Goal: Task Accomplishment & Management: Manage account settings

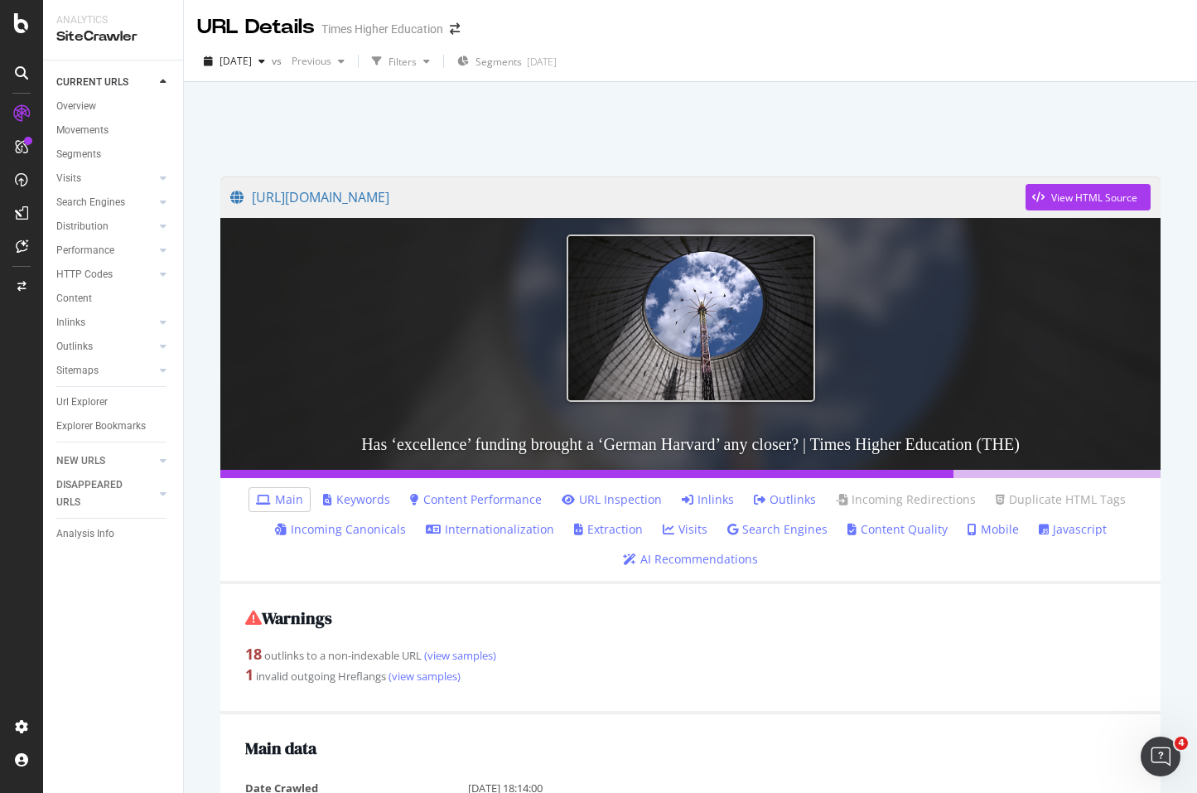
click at [1159, 746] on icon "Open Intercom Messenger" at bounding box center [1160, 756] width 27 height 27
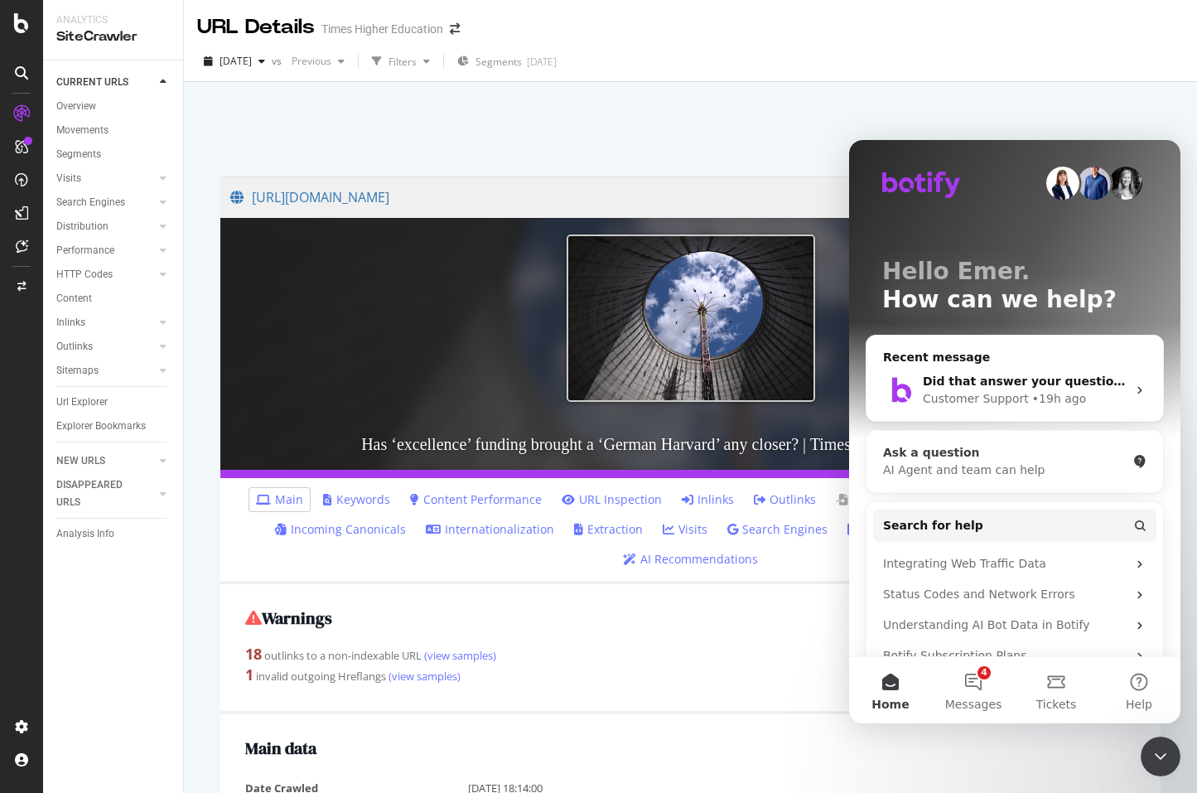
click at [957, 460] on div "Ask a question" at bounding box center [1005, 452] width 244 height 17
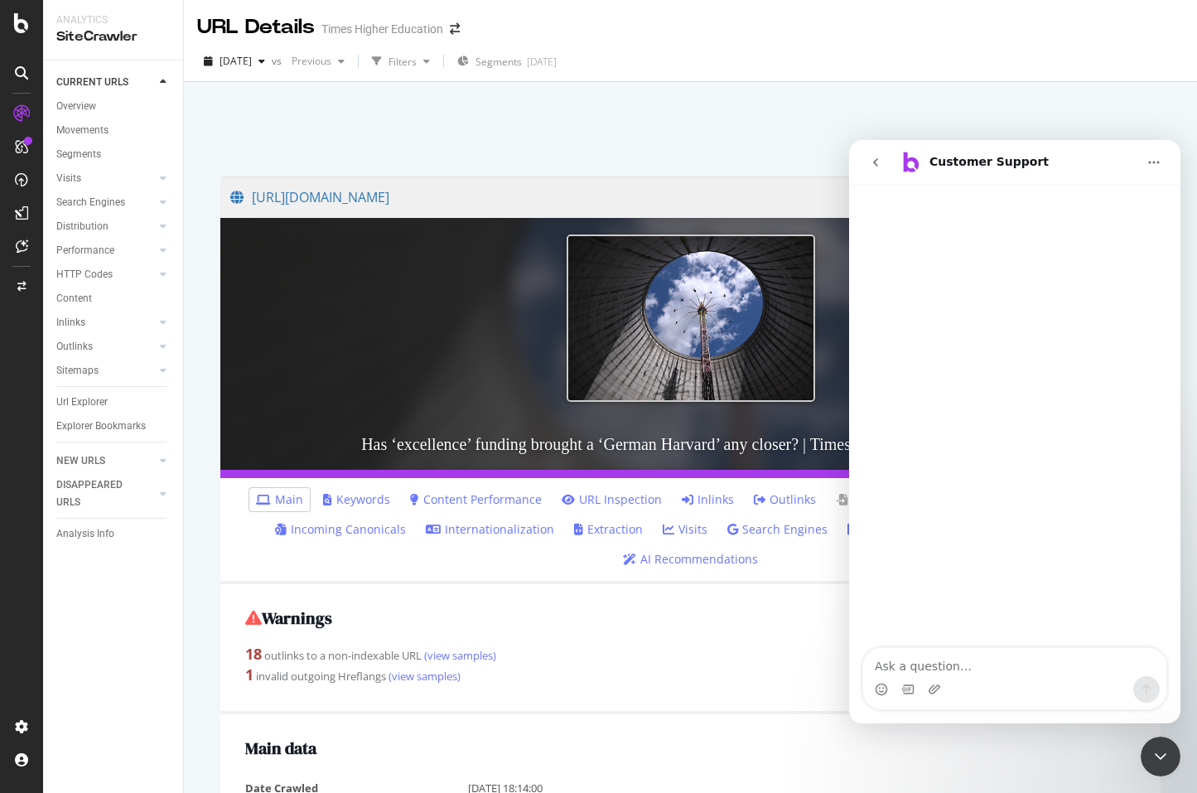
click at [906, 661] on textarea "Ask a question…" at bounding box center [1014, 662] width 303 height 28
type textarea "How to add a colleague to botify alerts?"
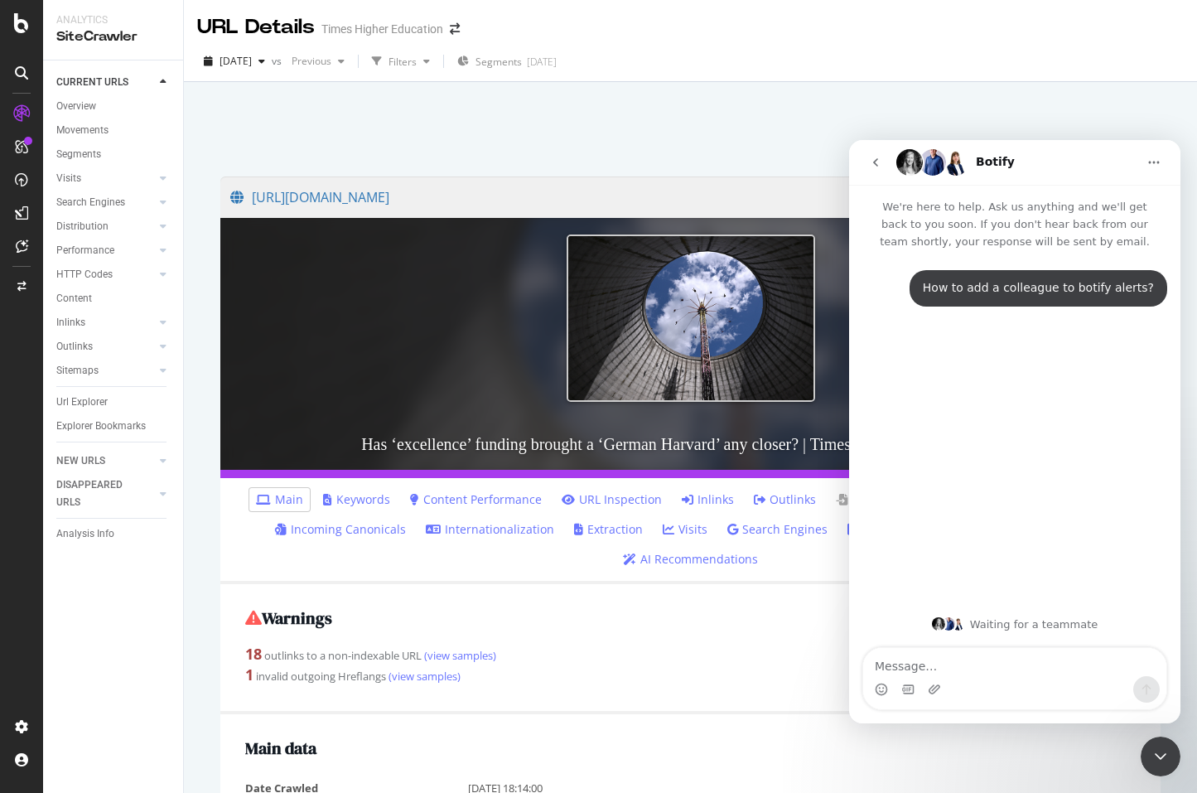
click at [883, 672] on textarea "Message…" at bounding box center [1014, 662] width 303 height 28
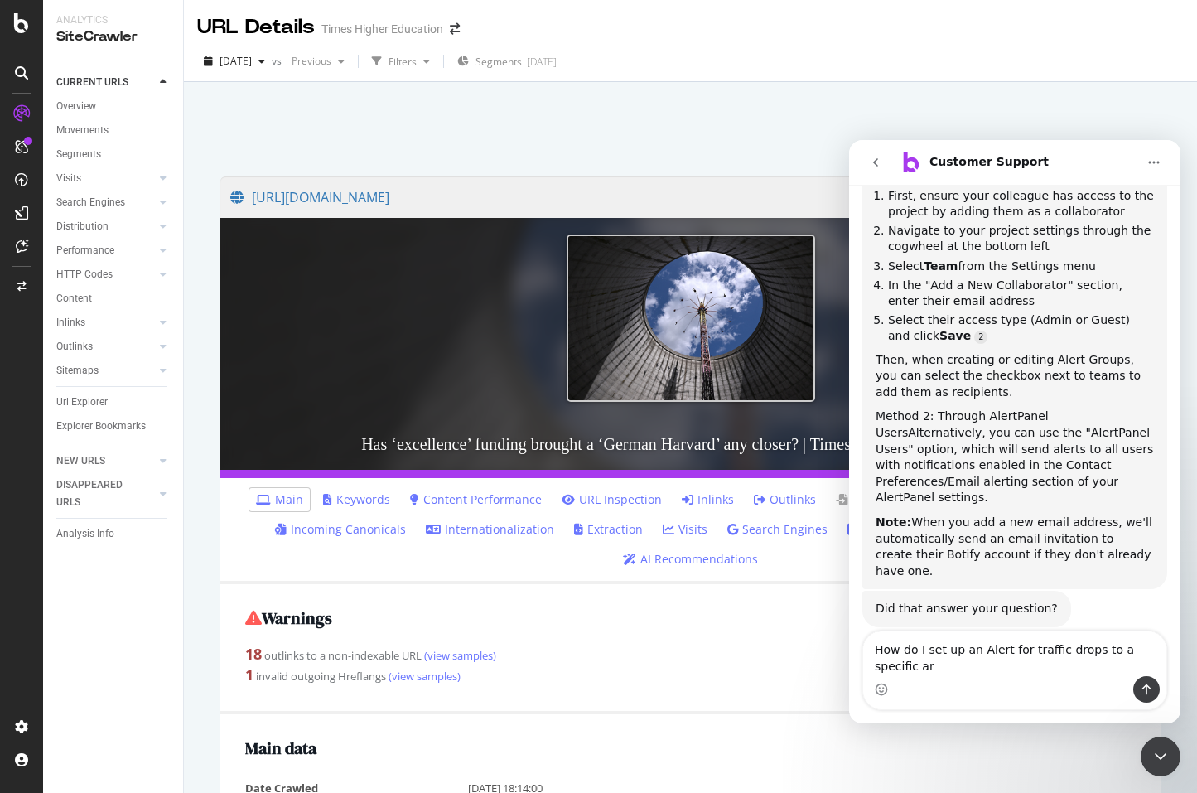
scroll to position [399, 0]
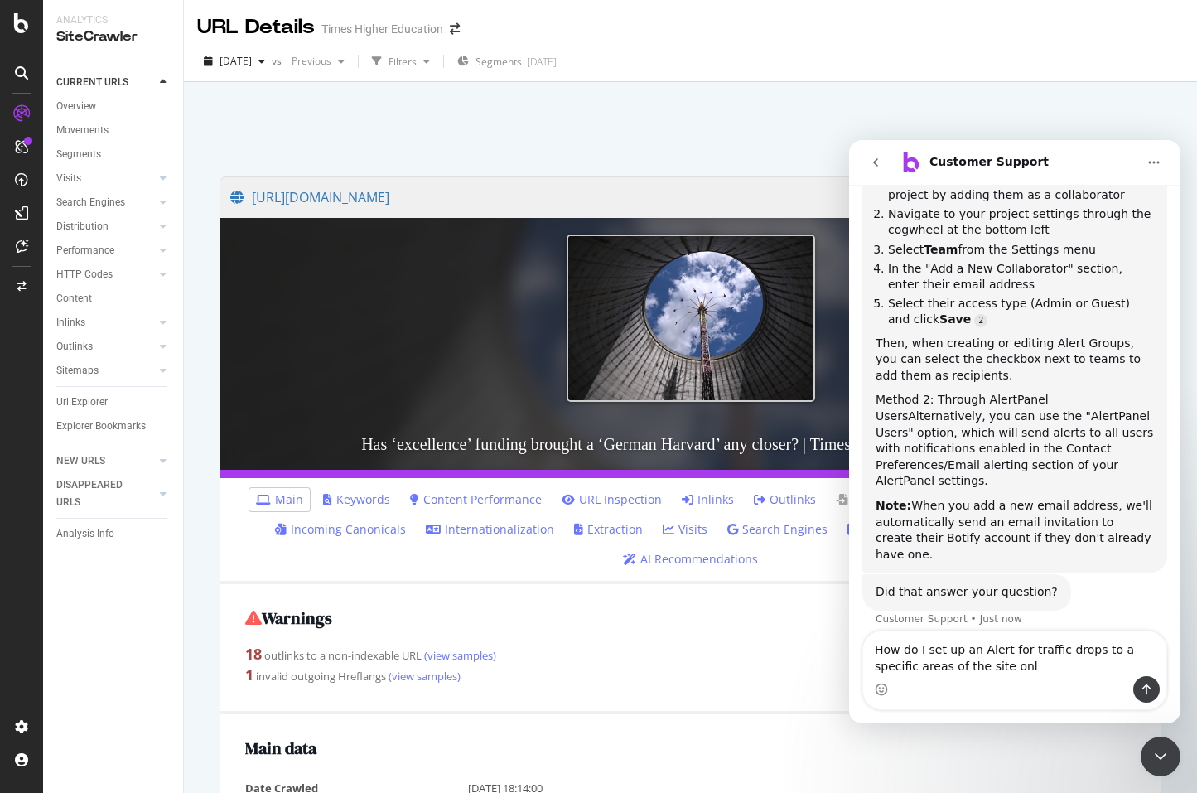
type textarea "How do I set up an Alert for traffic drops to a specific areas of the site only"
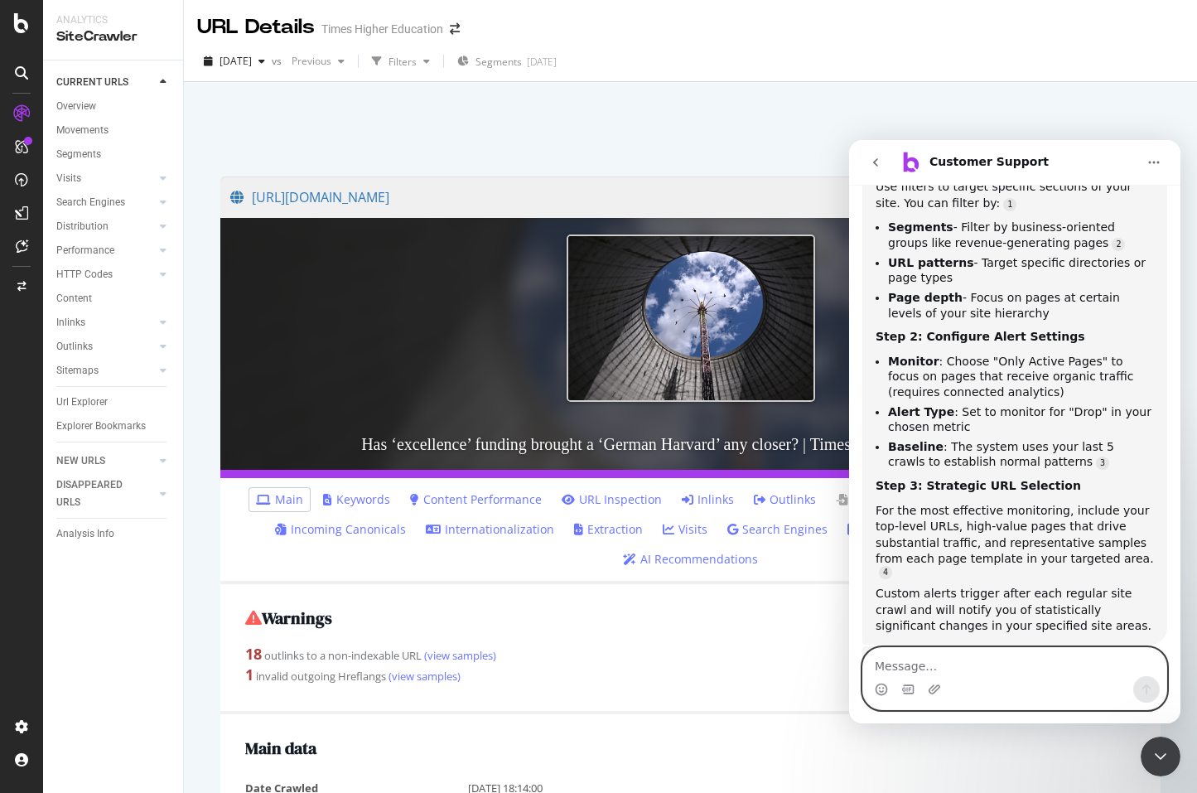
scroll to position [1063, 0]
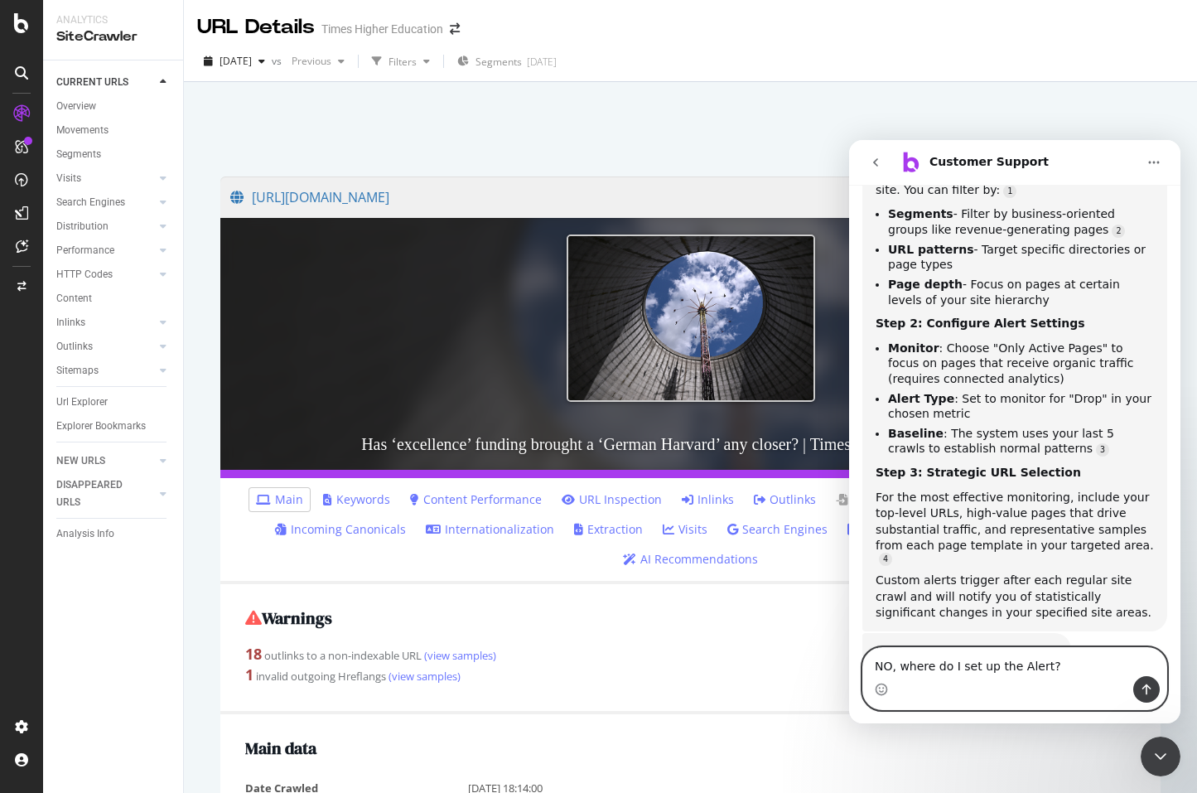
type textarea "NO, where do I set up the Alert?"
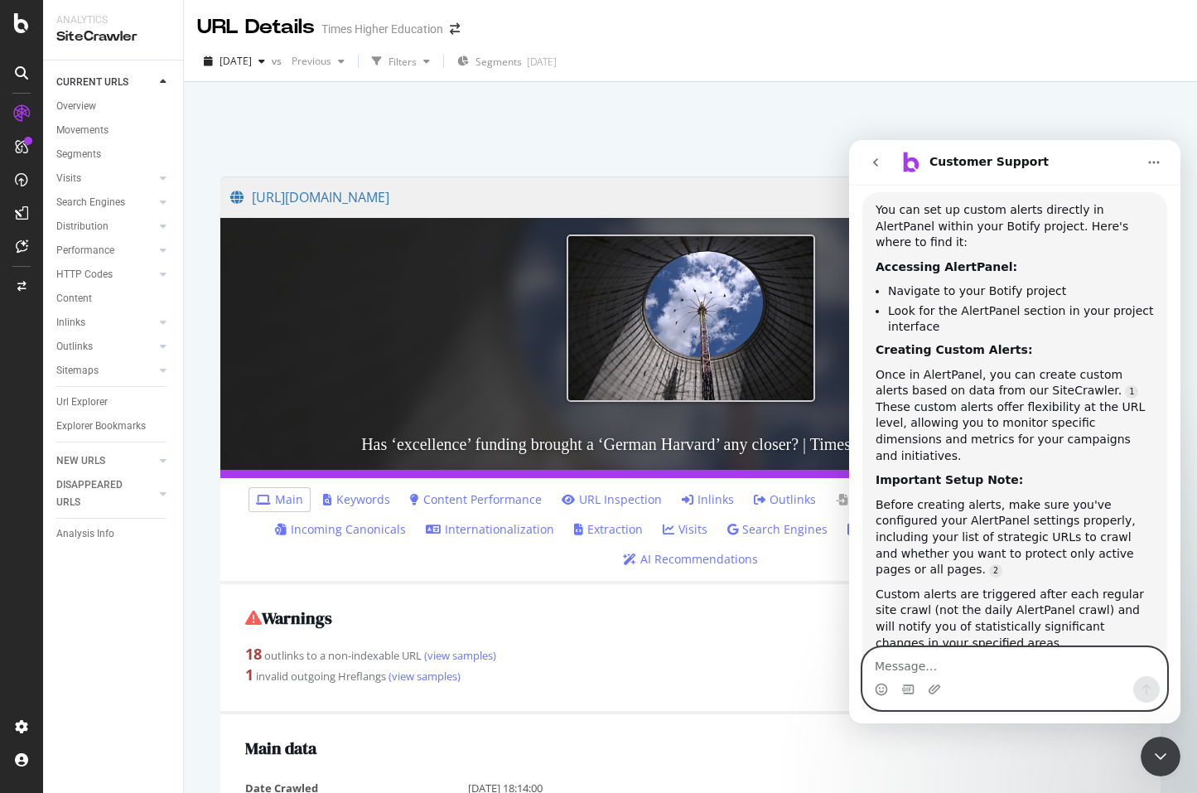
scroll to position [1591, 0]
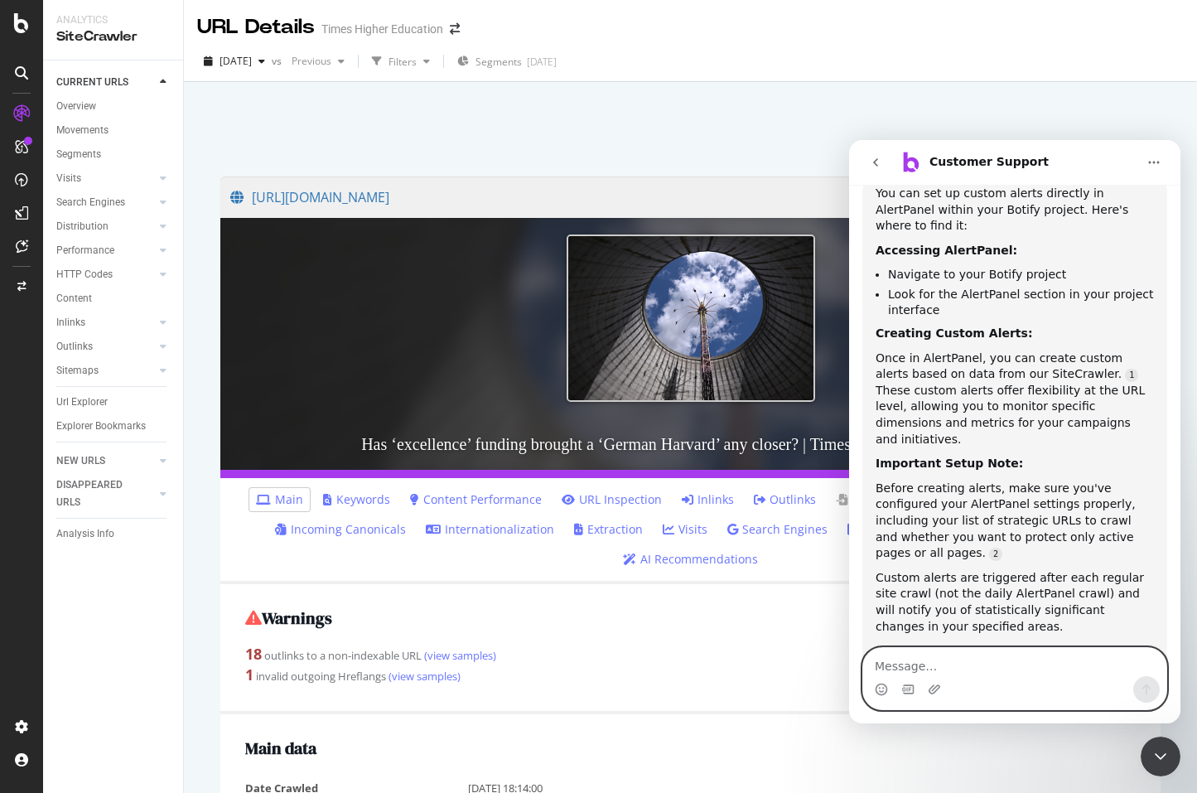
click at [903, 662] on textarea "Message…" at bounding box center [1014, 662] width 303 height 28
click at [901, 662] on textarea "Message…" at bounding box center [1014, 662] width 303 height 28
type textarea "Yes please this is not intuitive please make it super clear"
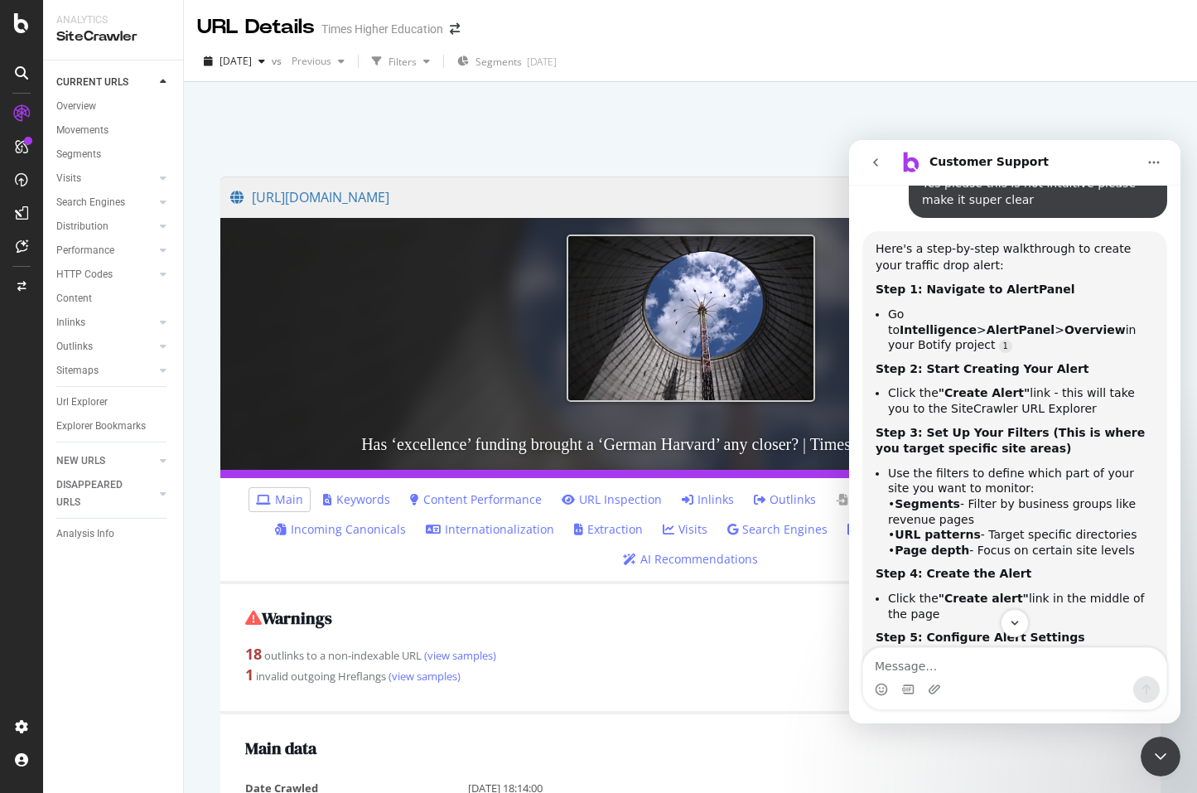
scroll to position [2144, 0]
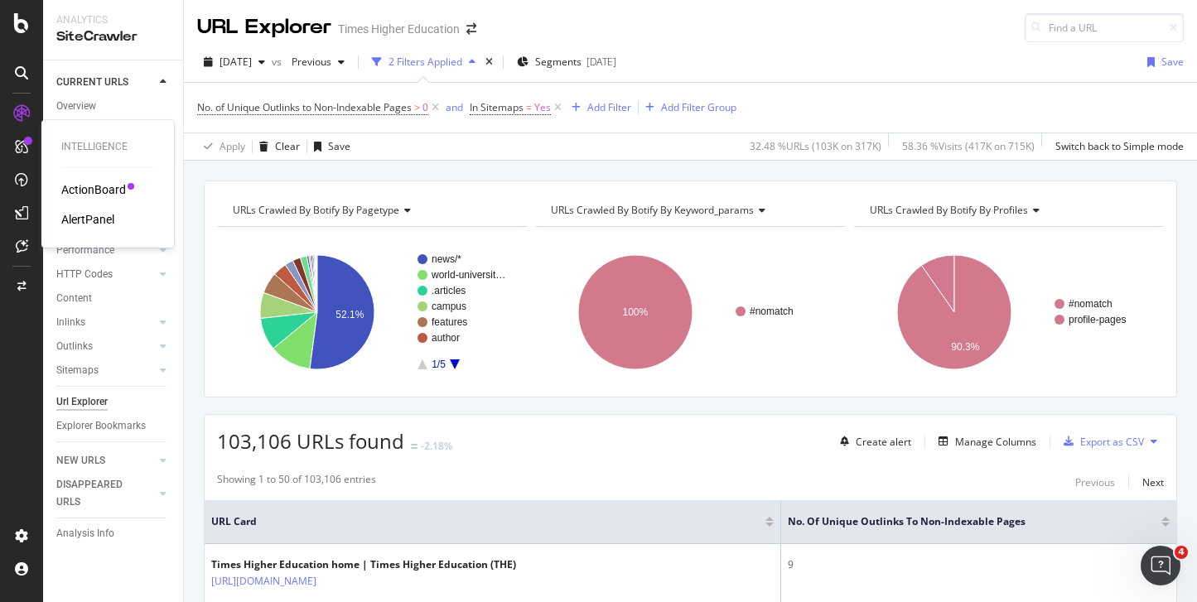
click at [80, 218] on div "AlertPanel" at bounding box center [87, 219] width 53 height 17
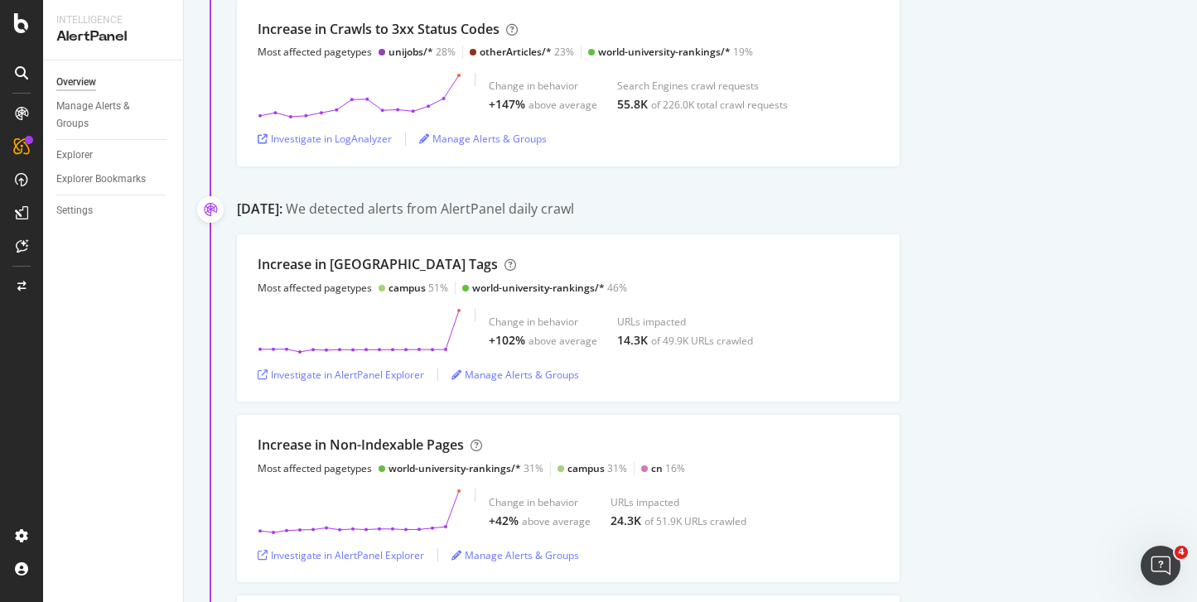
scroll to position [518, 0]
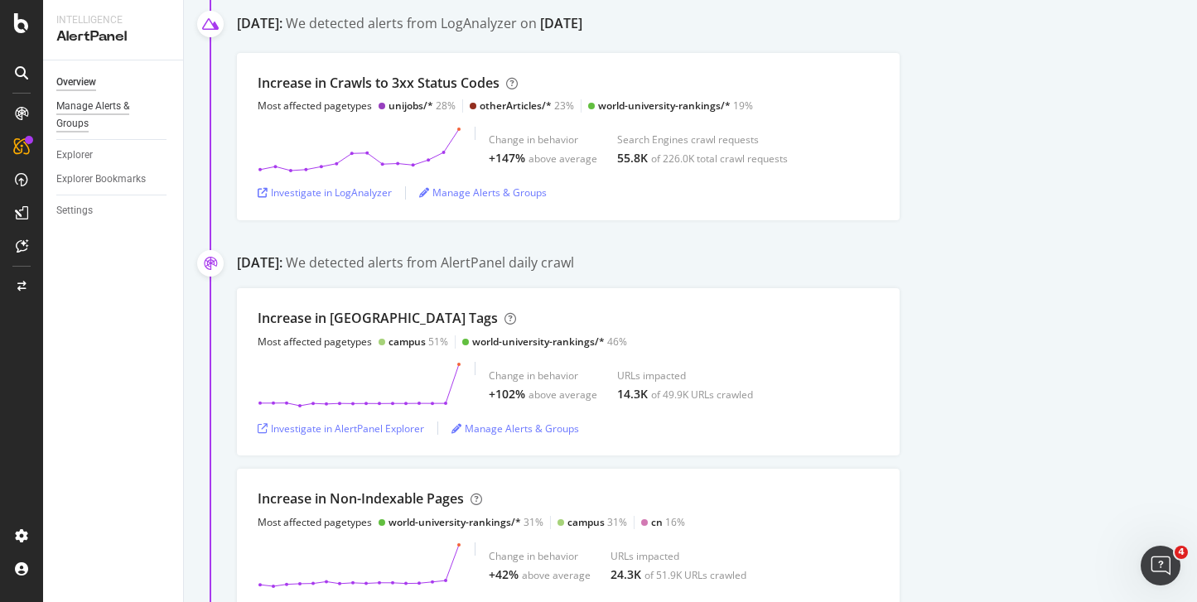
click at [78, 109] on div "Manage Alerts & Groups" at bounding box center [105, 115] width 99 height 35
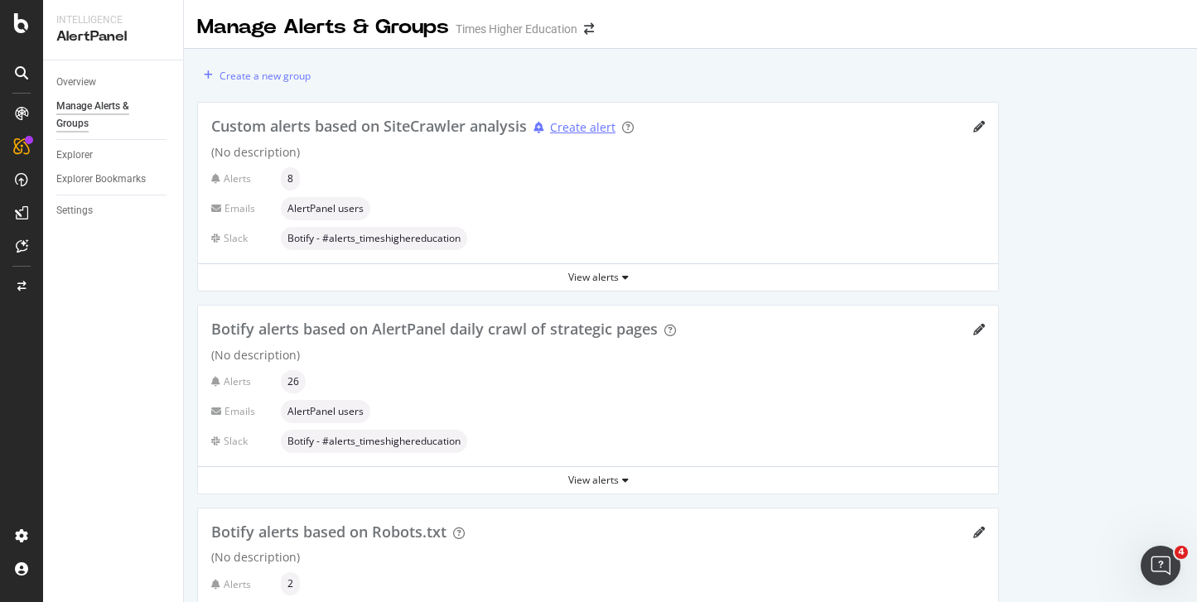
click at [595, 130] on div "Create alert" at bounding box center [582, 127] width 65 height 17
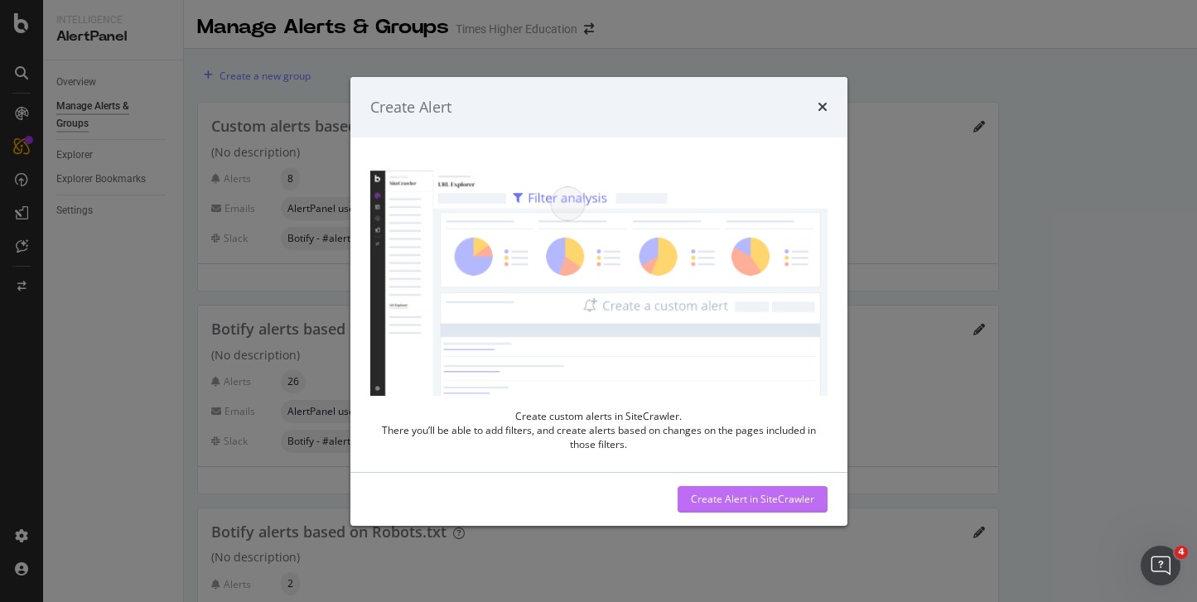
click at [713, 499] on div "Create Alert in SiteCrawler" at bounding box center [752, 499] width 123 height 14
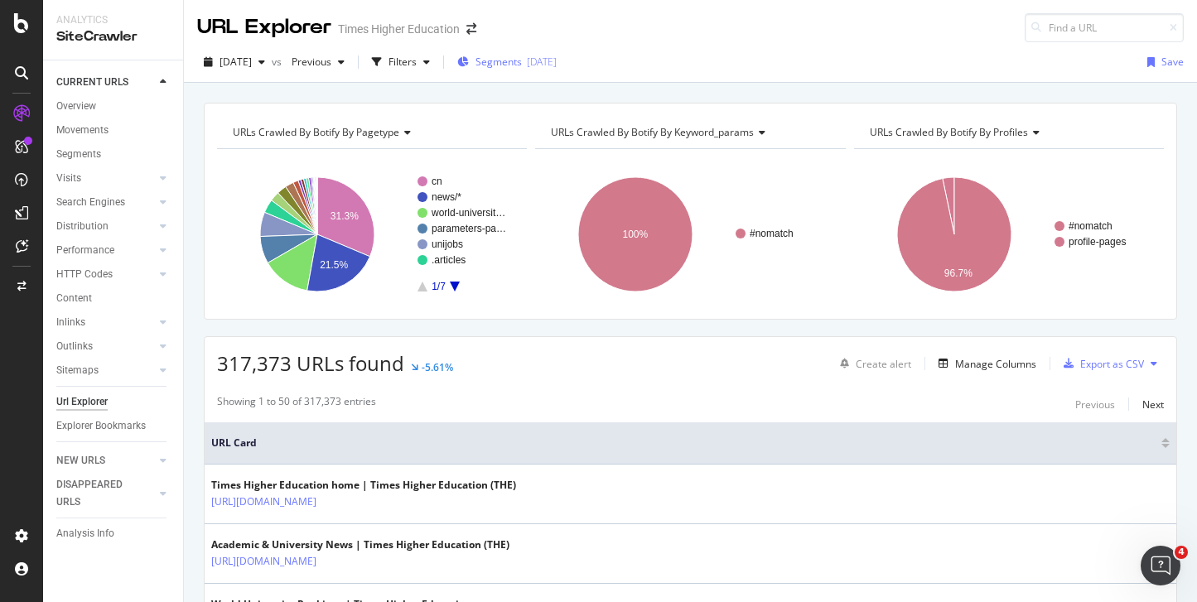
click at [522, 63] on span "Segments" at bounding box center [499, 62] width 46 height 14
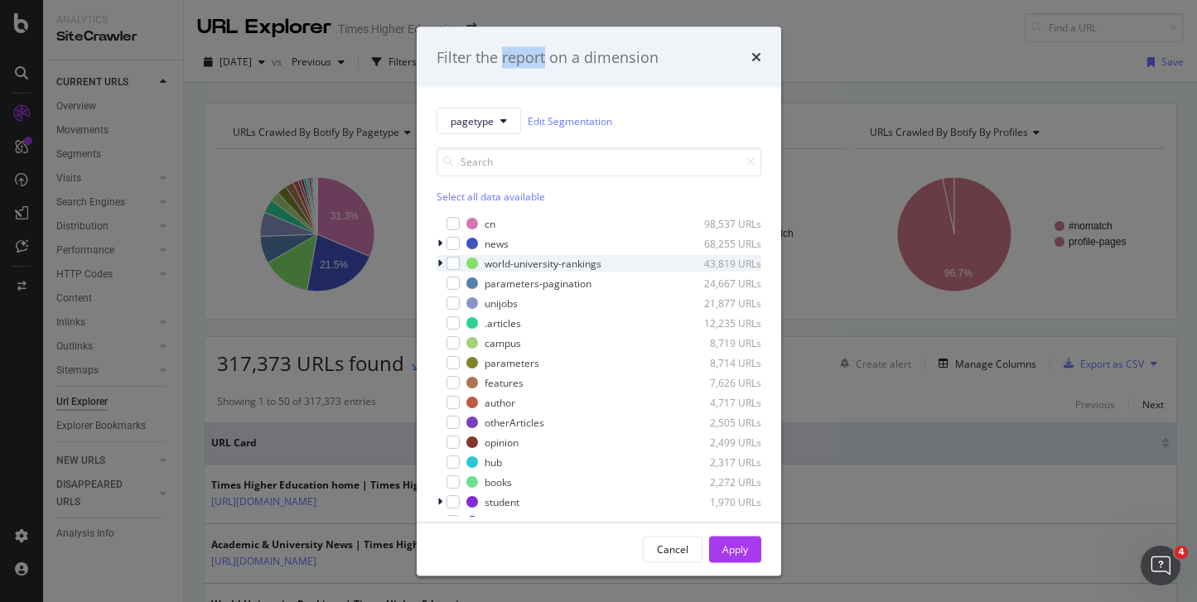
click at [444, 263] on div "modal" at bounding box center [442, 263] width 10 height 17
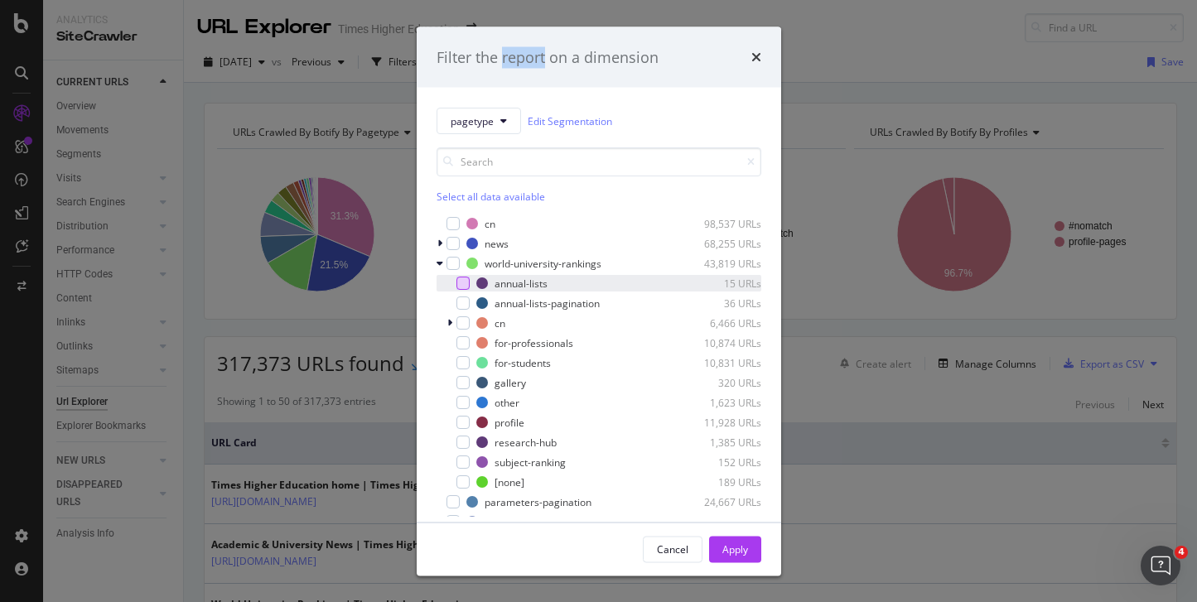
click at [466, 281] on div "modal" at bounding box center [462, 283] width 13 height 13
click at [733, 545] on div "Apply" at bounding box center [735, 549] width 26 height 14
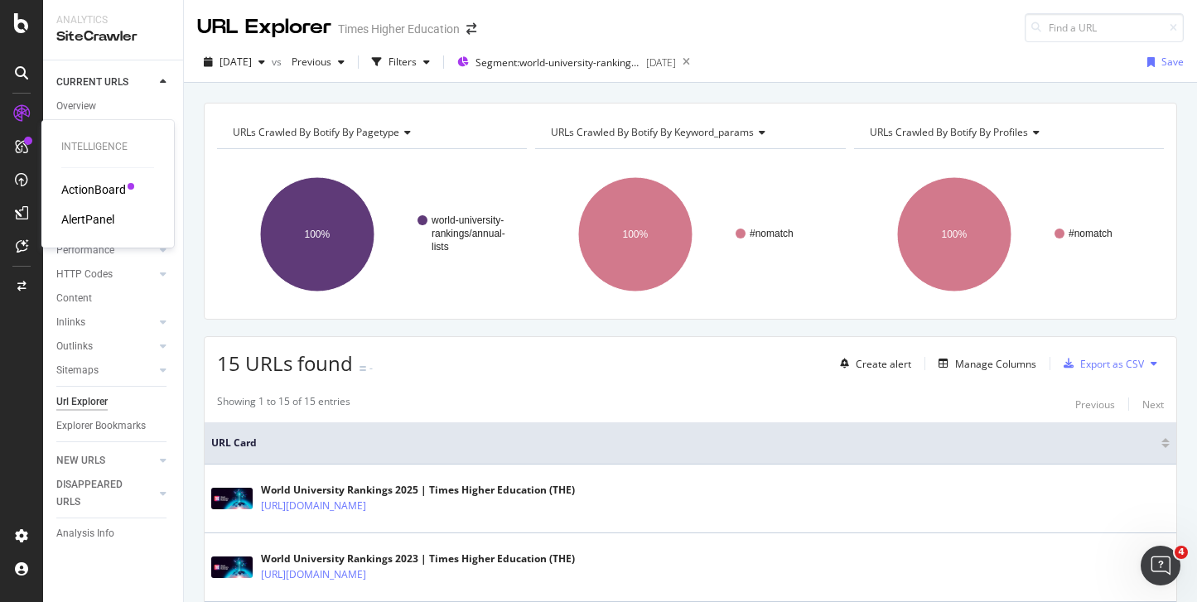
click at [79, 220] on div "AlertPanel" at bounding box center [87, 219] width 53 height 17
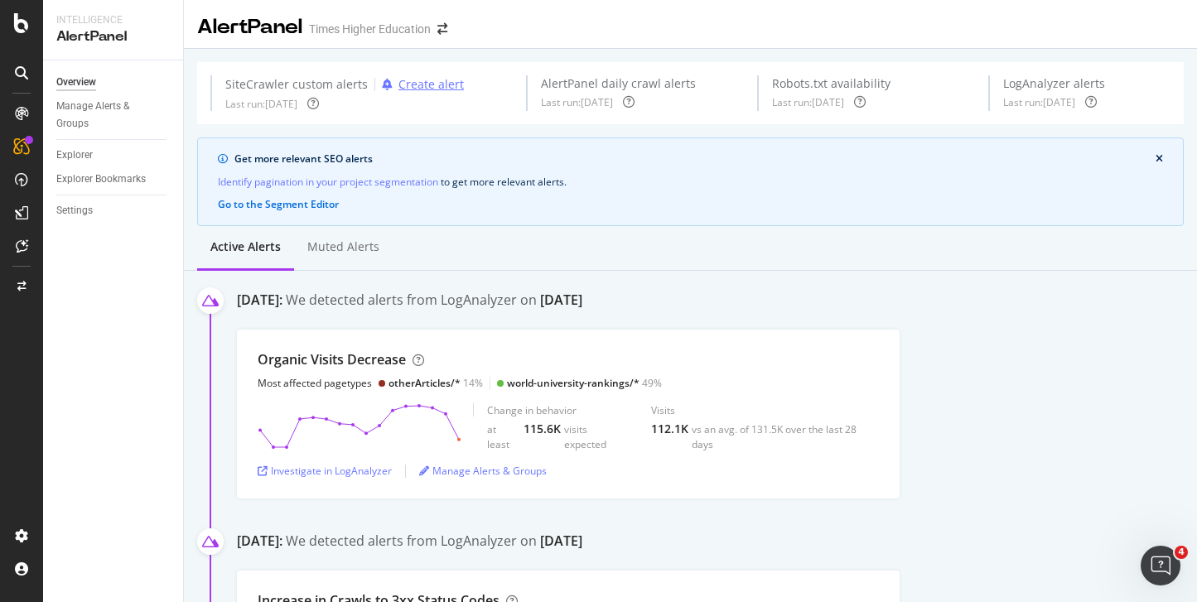
click at [431, 87] on div "Create alert" at bounding box center [430, 84] width 65 height 17
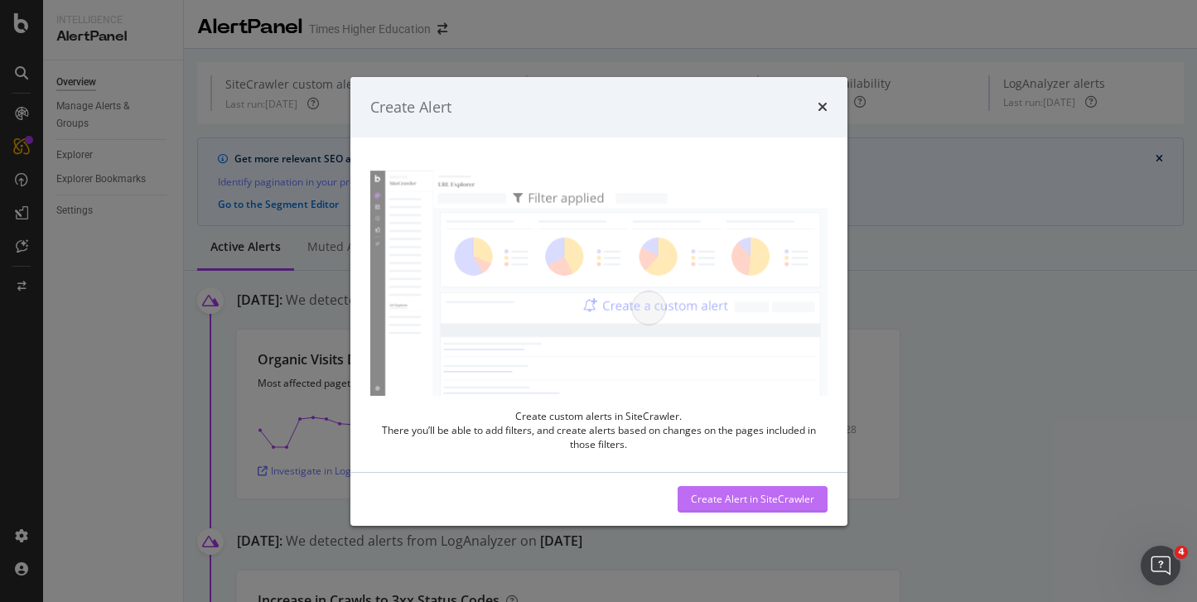
click at [766, 500] on div "Create Alert in SiteCrawler" at bounding box center [752, 499] width 123 height 14
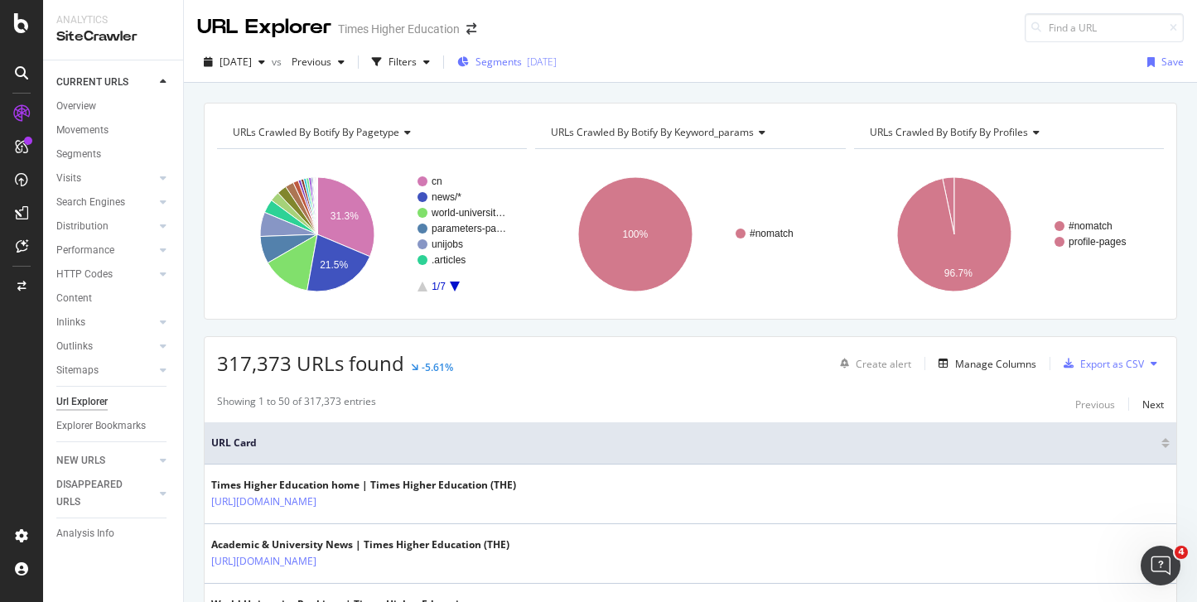
click at [512, 60] on span "Segments" at bounding box center [499, 62] width 46 height 14
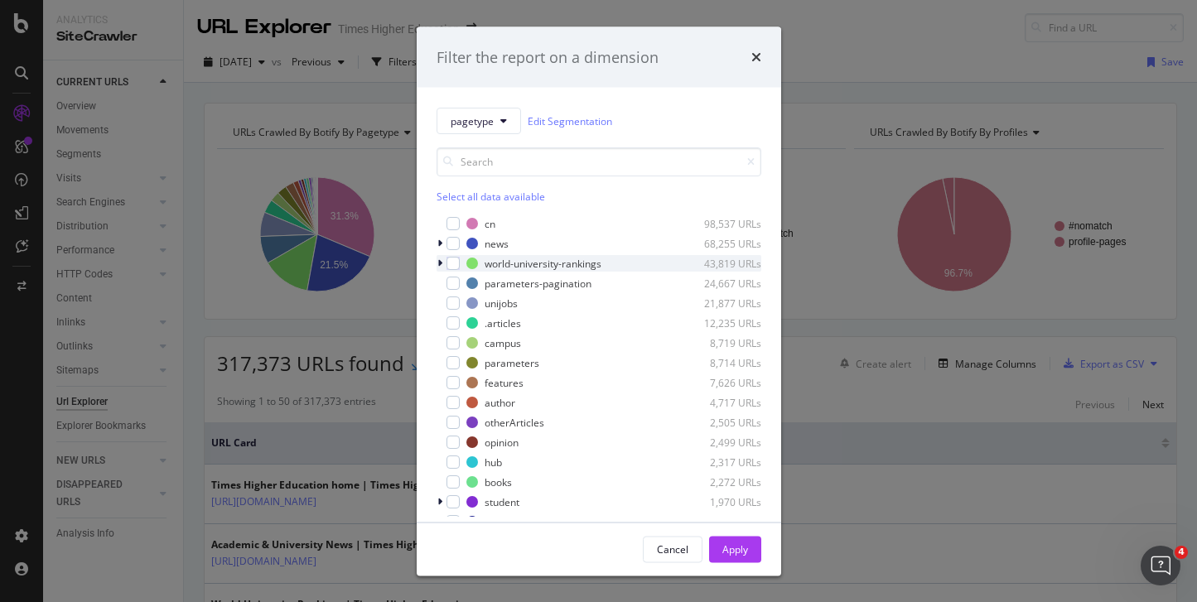
click at [440, 263] on icon "modal" at bounding box center [439, 263] width 5 height 10
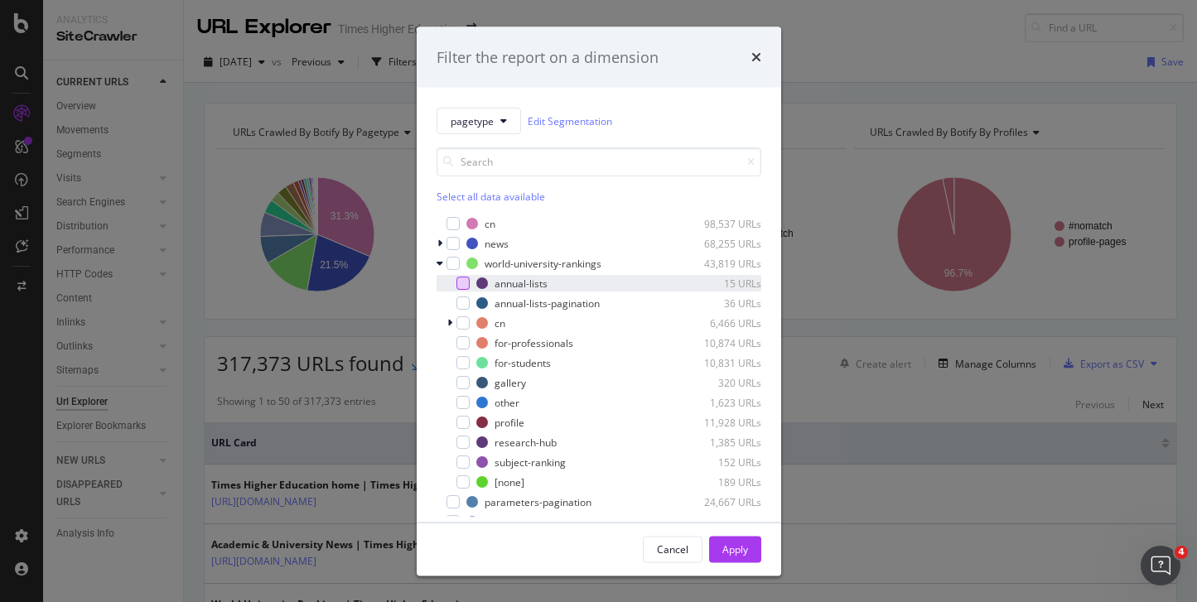
click at [462, 284] on div "modal" at bounding box center [462, 283] width 13 height 13
click at [728, 542] on div "Apply" at bounding box center [735, 549] width 26 height 14
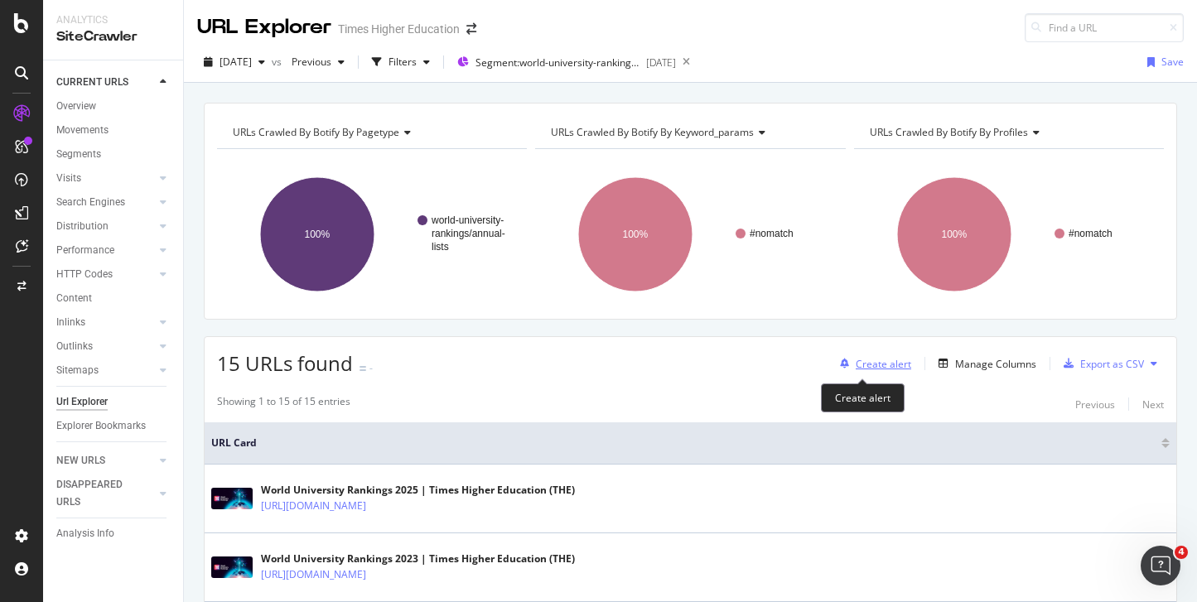
click at [870, 369] on div "Create alert" at bounding box center [884, 364] width 56 height 14
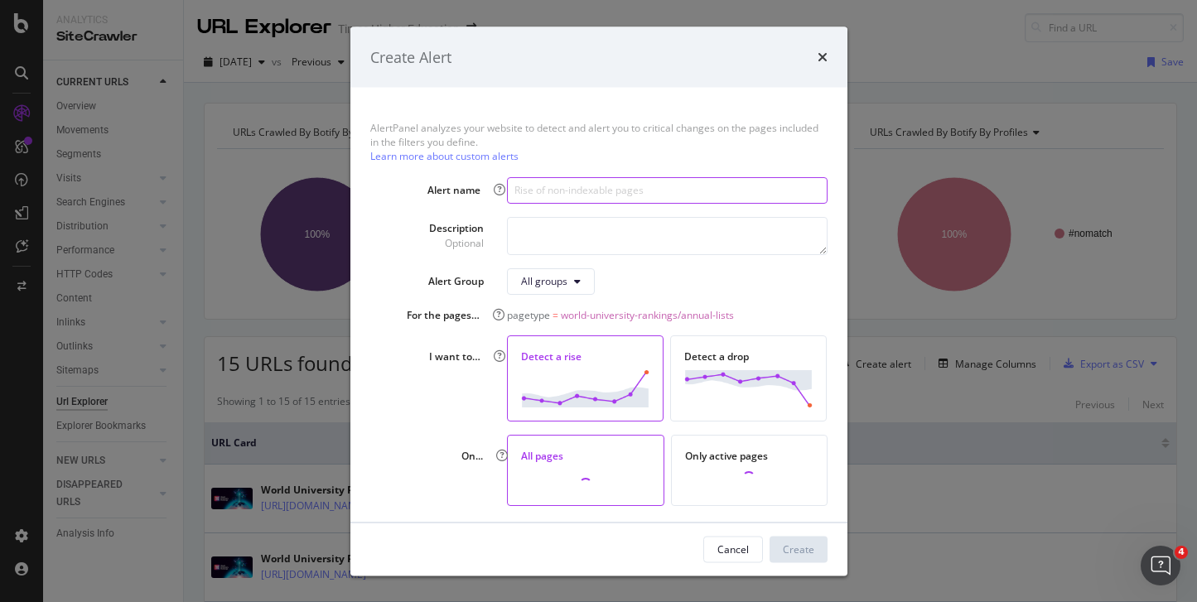
click at [543, 191] on input "modal" at bounding box center [667, 189] width 320 height 27
type input "T"
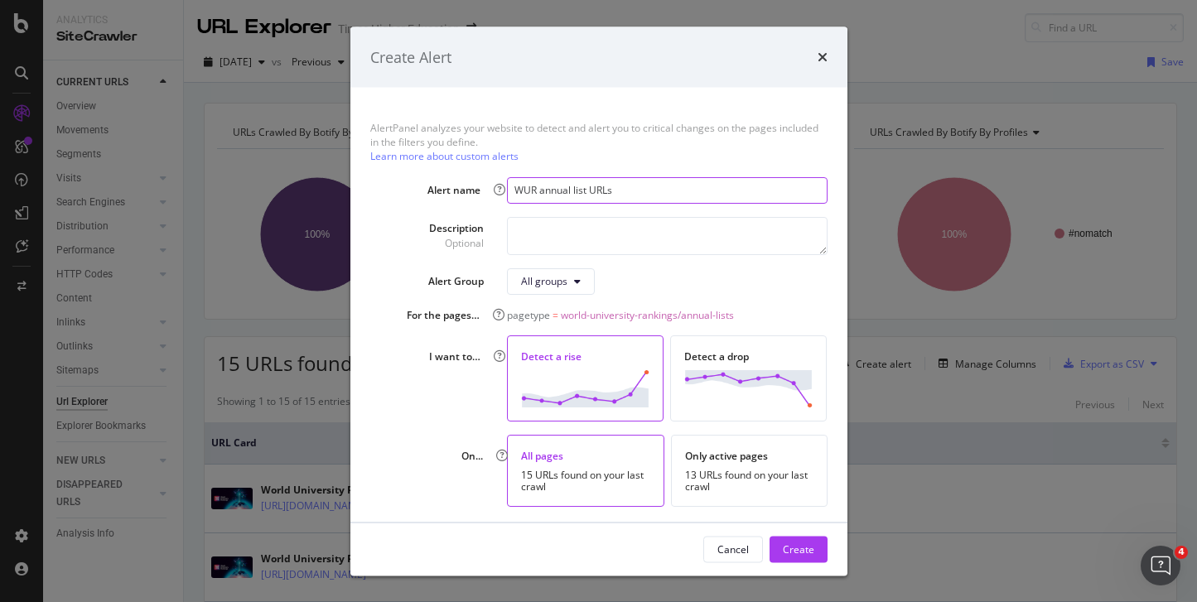
type input "WUR annual list URLs"
click at [538, 232] on textarea "modal" at bounding box center [667, 235] width 320 height 38
drag, startPoint x: 618, startPoint y: 231, endPoint x: 564, endPoint y: 232, distance: 53.9
click at [564, 232] on textarea "Datatables Annual List URLs" at bounding box center [667, 235] width 320 height 38
type textarea "Datatables URLs"
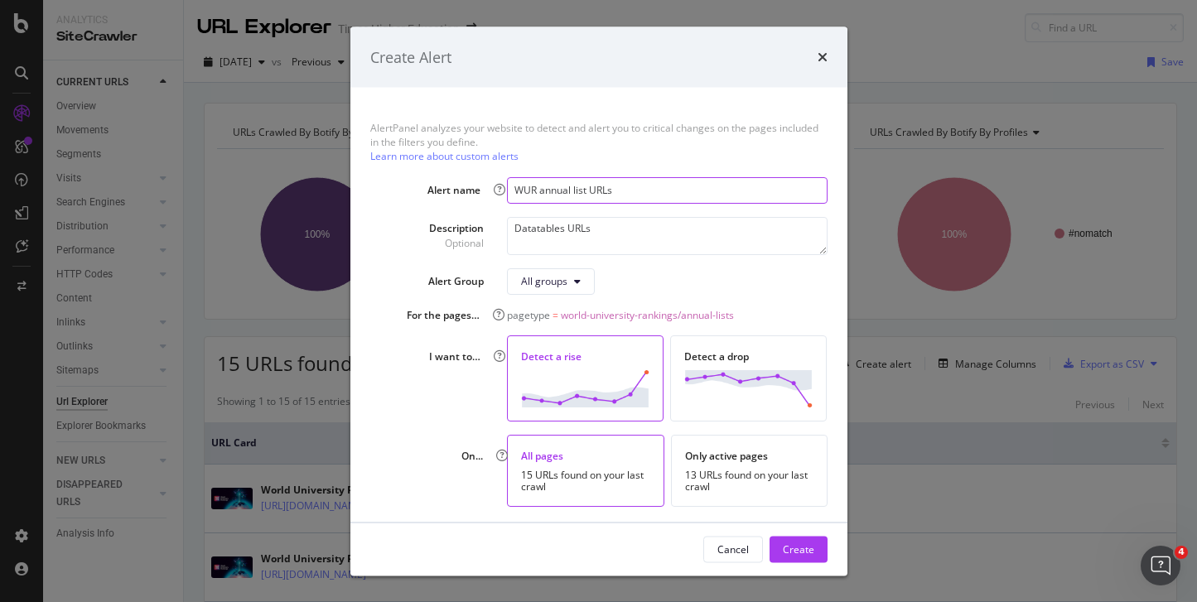
drag, startPoint x: 534, startPoint y: 191, endPoint x: 504, endPoint y: 191, distance: 29.8
click at [507, 191] on input "WUR annual list URLs" at bounding box center [667, 189] width 320 height 27
click at [510, 193] on input "Datatables annual list URLs" at bounding box center [667, 189] width 320 height 27
type input "Ranking Datatables annual list URLs"
click at [578, 282] on button "All groups" at bounding box center [551, 281] width 88 height 27
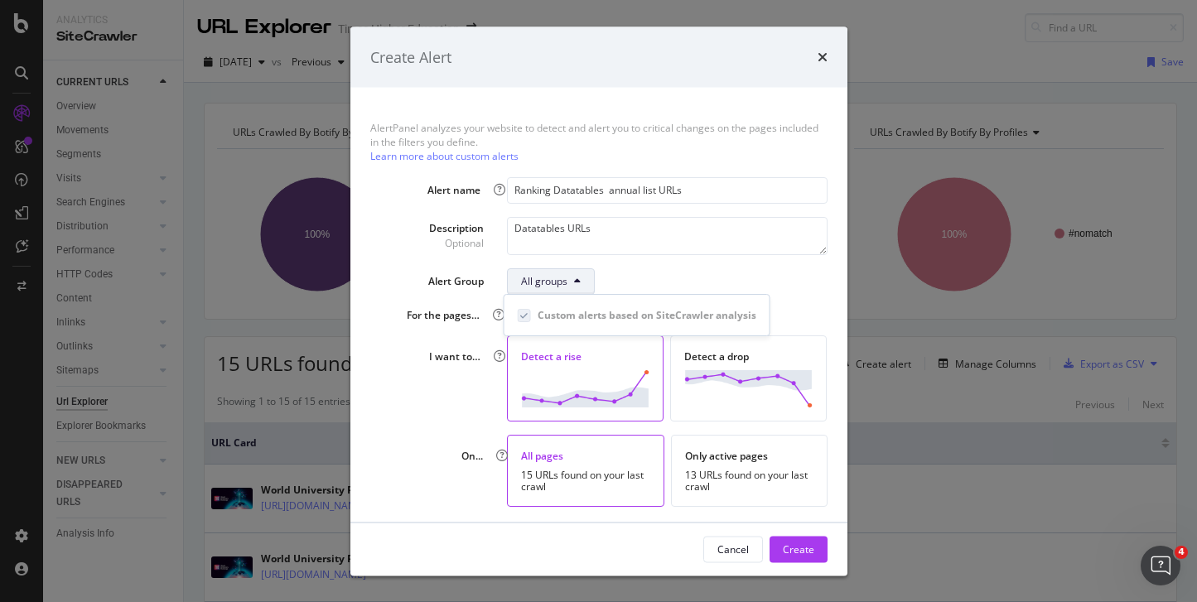
click at [654, 280] on div "All groups" at bounding box center [667, 281] width 320 height 27
click at [586, 374] on img "modal" at bounding box center [585, 384] width 128 height 37
click at [581, 340] on div "Detect a rise" at bounding box center [585, 374] width 157 height 86
click at [580, 468] on div "15 URLs found on your last crawl" at bounding box center [585, 477] width 129 height 23
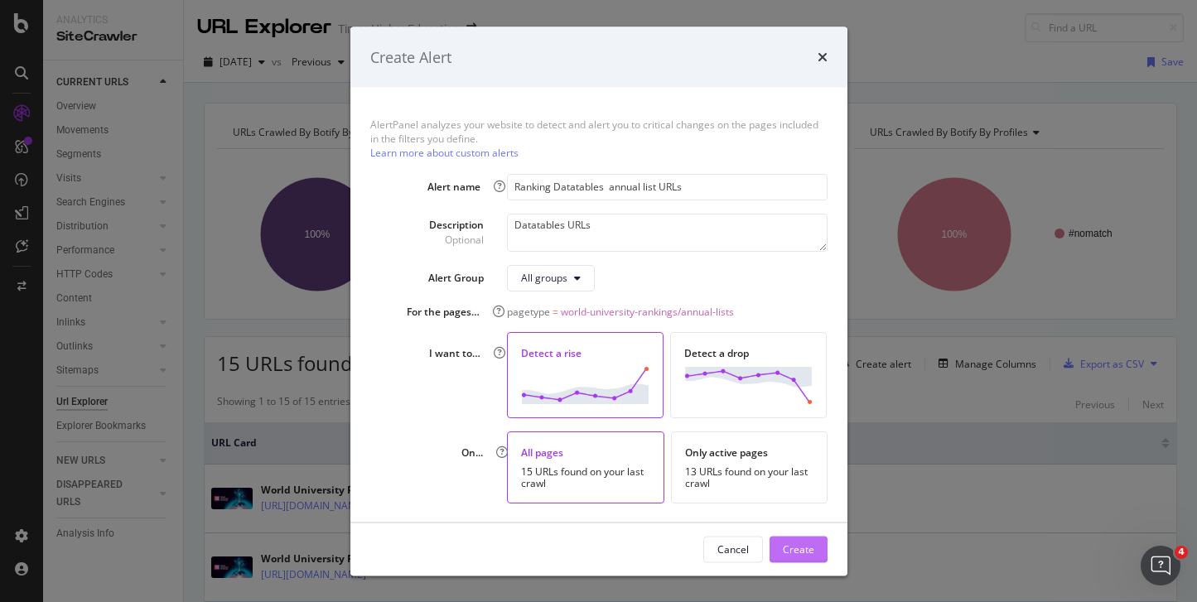
click at [799, 546] on div "Create" at bounding box center [798, 549] width 31 height 14
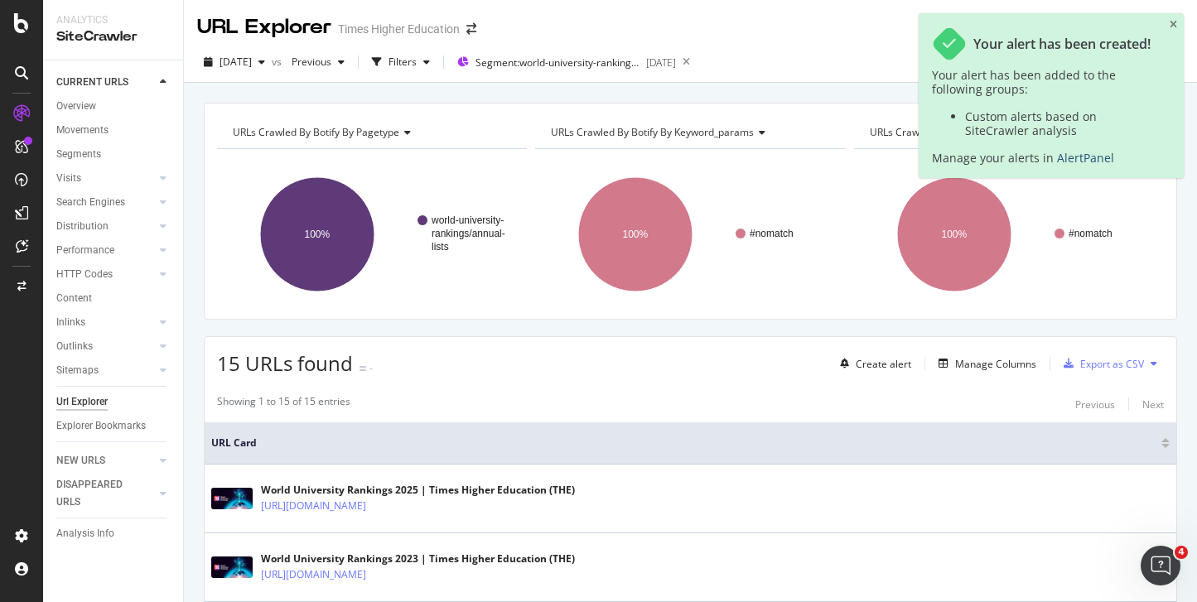
click at [1070, 161] on link "AlertPanel" at bounding box center [1085, 158] width 57 height 16
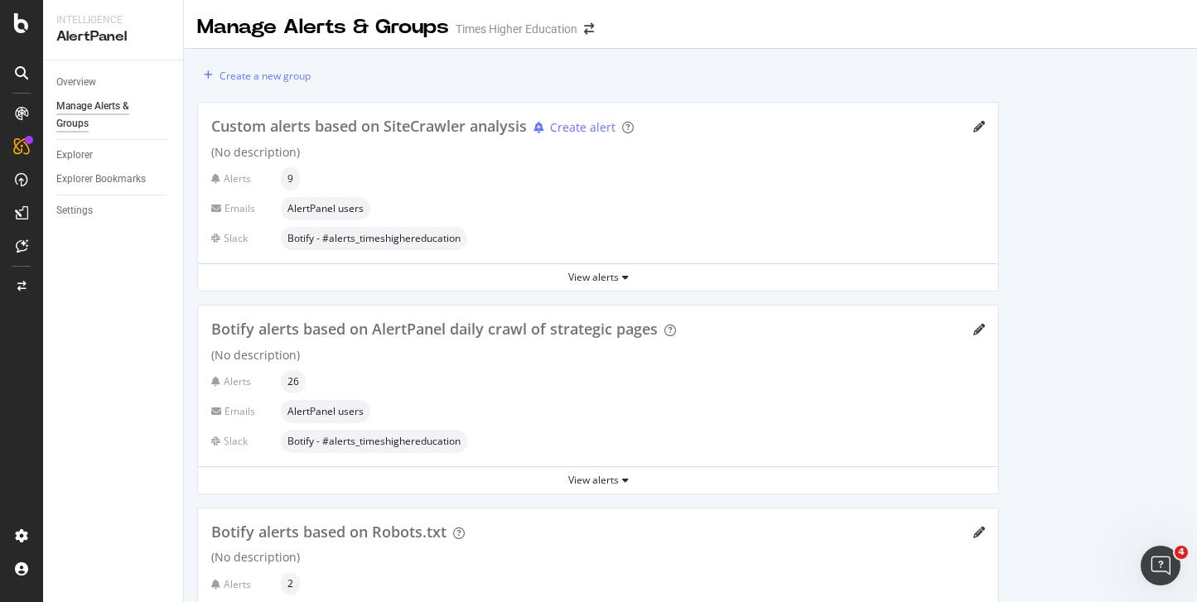
click at [80, 104] on div "Manage Alerts & Groups" at bounding box center [105, 115] width 99 height 35
click at [584, 128] on div "Create alert" at bounding box center [582, 127] width 65 height 17
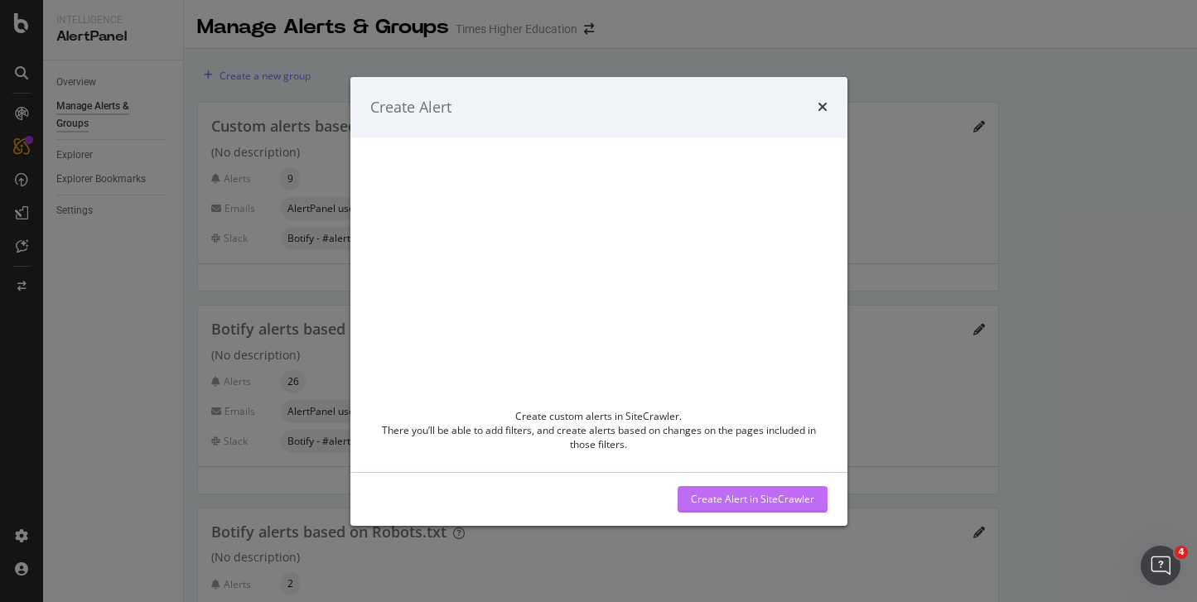
click at [753, 500] on div "Create Alert in SiteCrawler" at bounding box center [752, 499] width 123 height 14
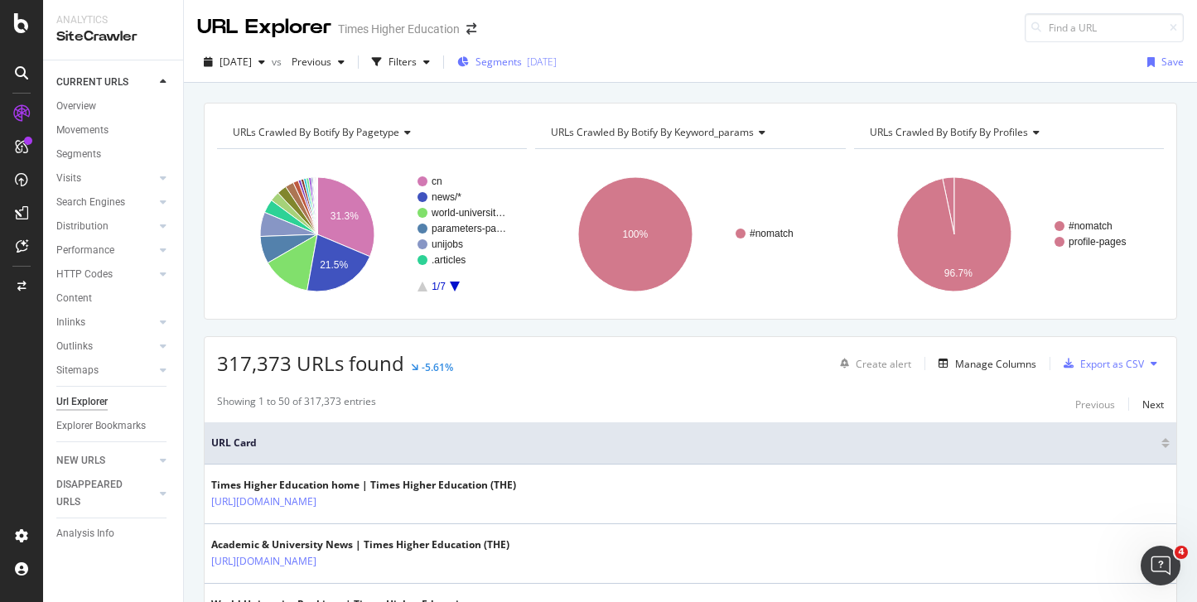
click at [521, 63] on span "Segments" at bounding box center [499, 62] width 46 height 14
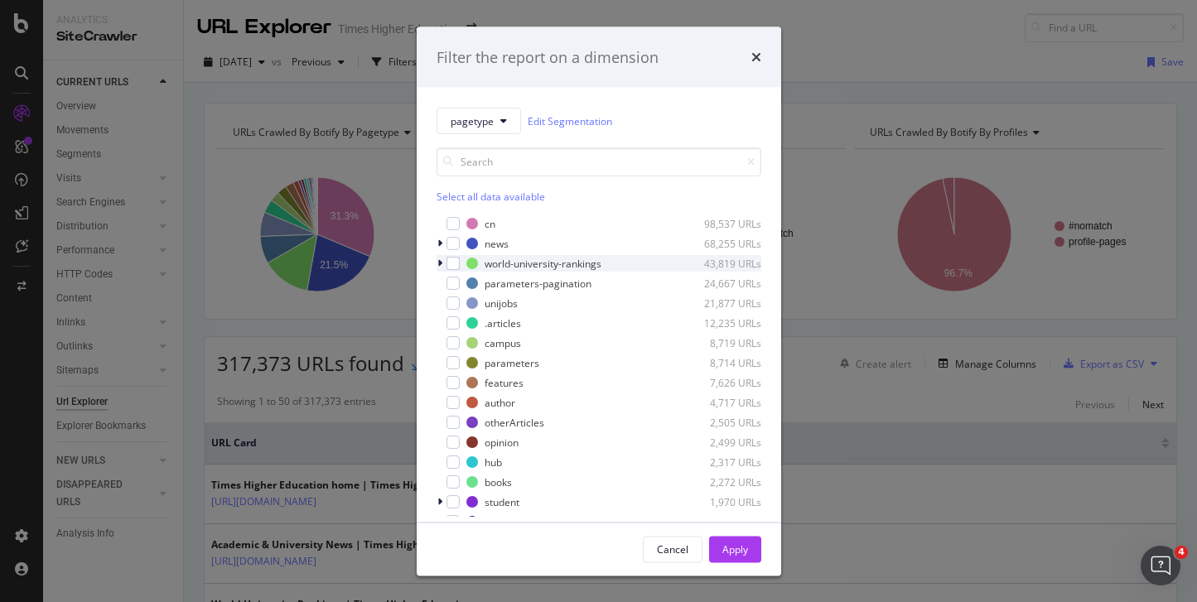
click at [443, 262] on div "modal" at bounding box center [442, 263] width 10 height 17
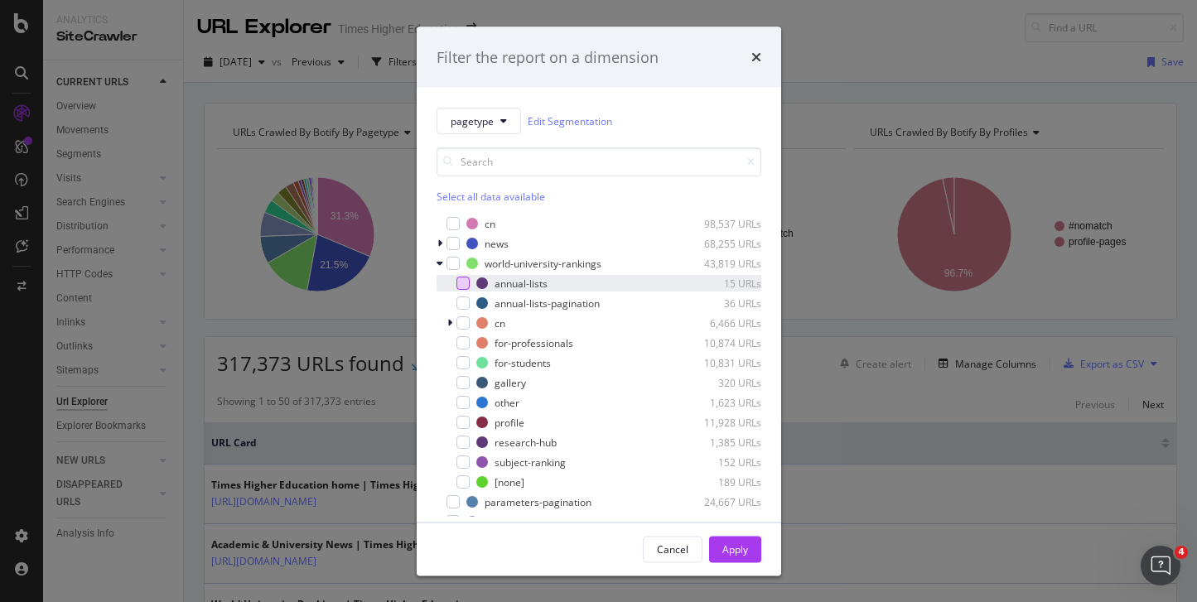
click at [462, 282] on div "modal" at bounding box center [462, 283] width 13 height 13
click at [731, 548] on div "Apply" at bounding box center [735, 549] width 26 height 14
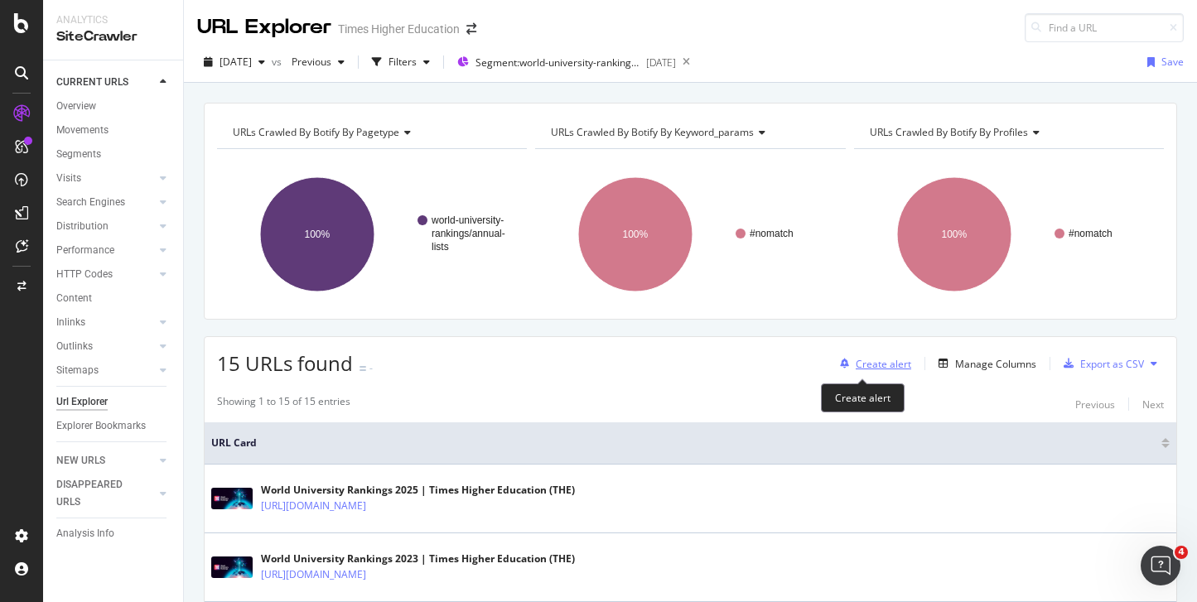
click at [856, 360] on div "Create alert" at bounding box center [884, 364] width 56 height 14
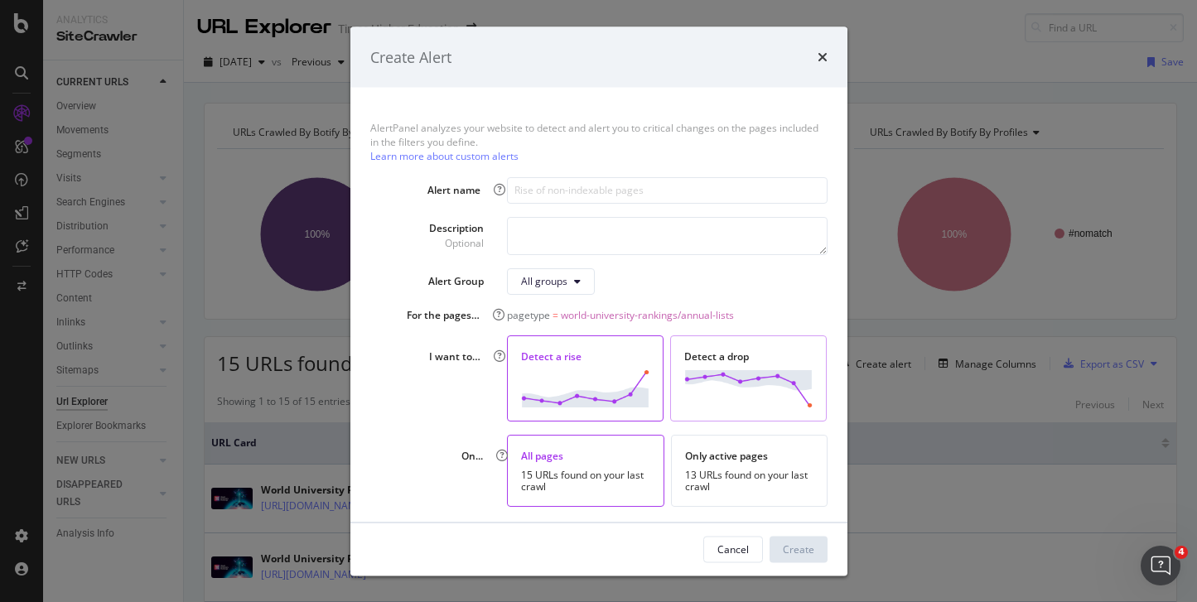
click at [736, 373] on img "modal" at bounding box center [748, 387] width 128 height 37
click at [607, 470] on div "15 URLs found on your last crawl" at bounding box center [585, 481] width 129 height 23
click at [751, 379] on img "modal" at bounding box center [748, 387] width 128 height 37
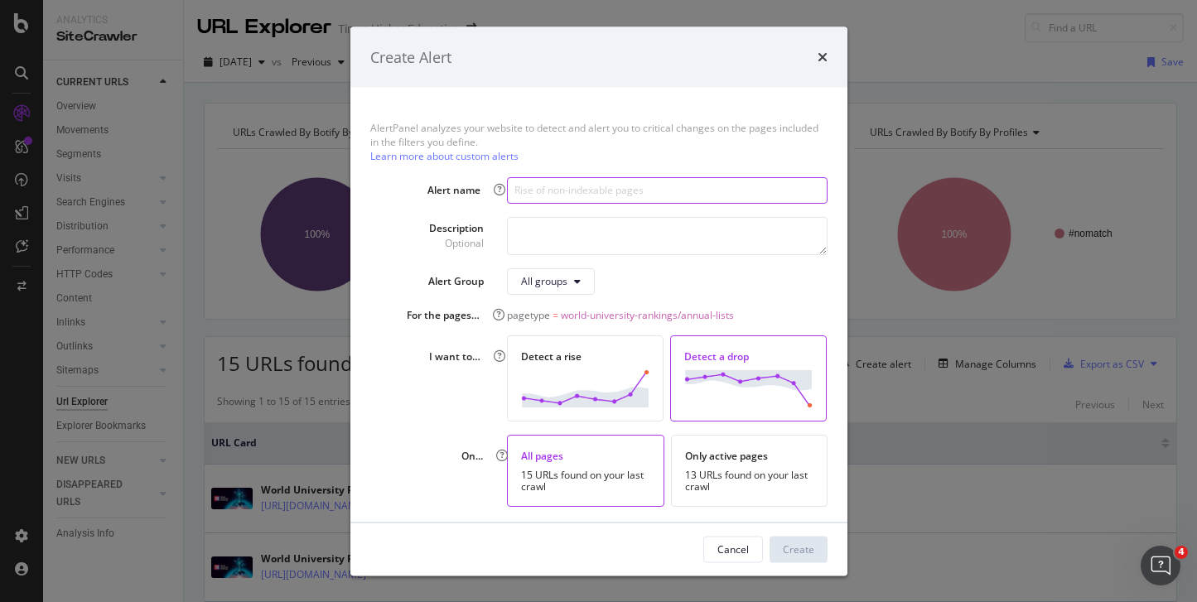
click at [557, 189] on input "modal" at bounding box center [667, 189] width 320 height 27
type input "Datatables URLs DROP"
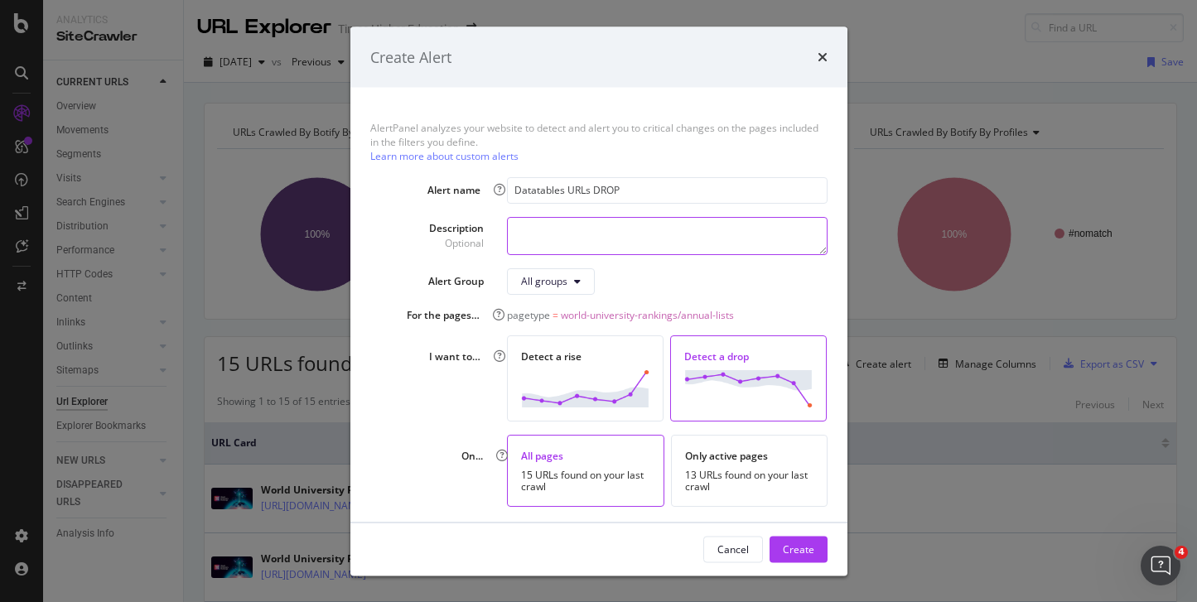
click at [528, 236] on textarea "modal" at bounding box center [667, 235] width 320 height 38
type textarea "D"
type textarea "Drop in Google Traffic to WUR Datatables URLs"
click at [510, 196] on input "Datatables URLs DROP" at bounding box center [667, 189] width 320 height 27
type input "WUR Datatables URLs DROP"
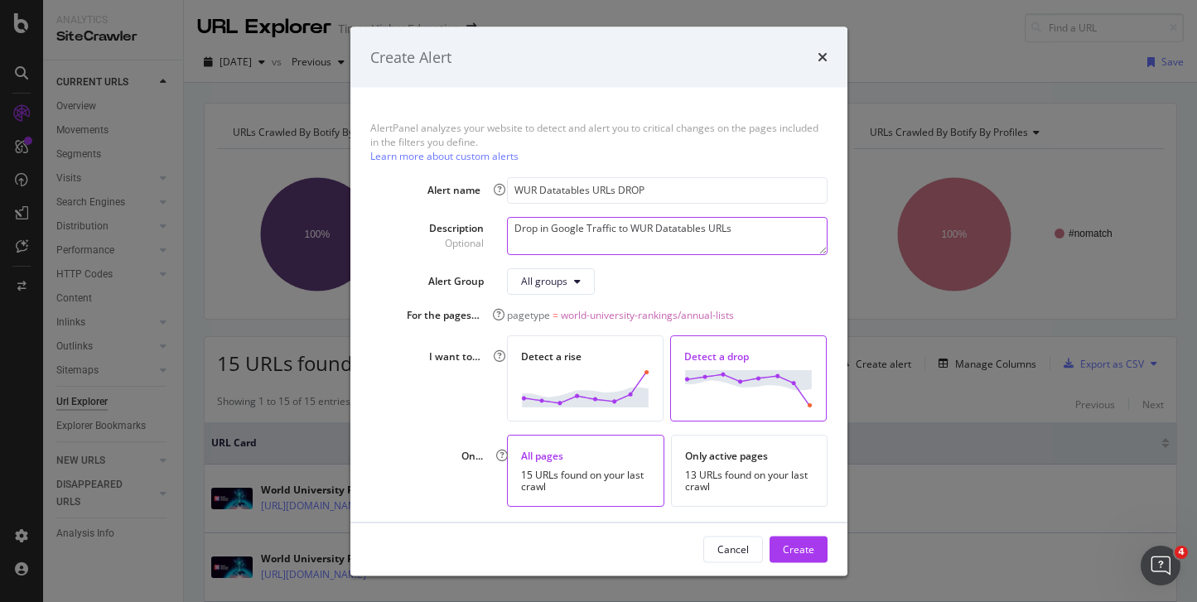
click at [535, 232] on textarea "Drop in Google Traffic to WUR Datatables URLs" at bounding box center [667, 235] width 320 height 38
type textarea "DROP in Google Traffic to WUR Datatables URLs"
click at [791, 544] on div "Create" at bounding box center [798, 549] width 31 height 14
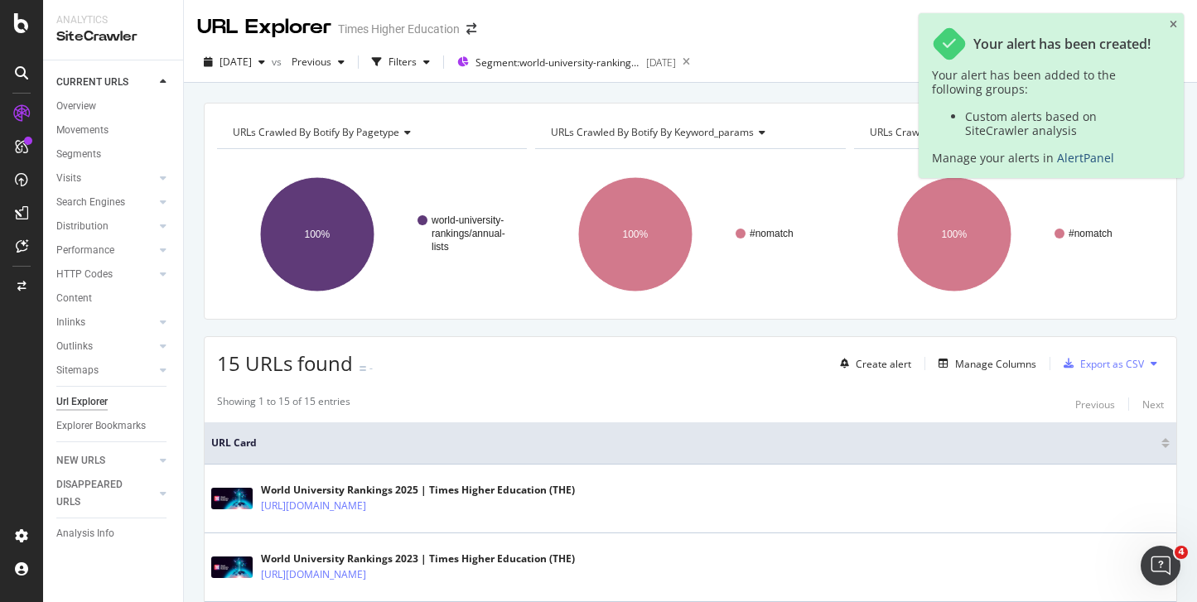
click at [1072, 156] on link "AlertPanel" at bounding box center [1085, 158] width 57 height 16
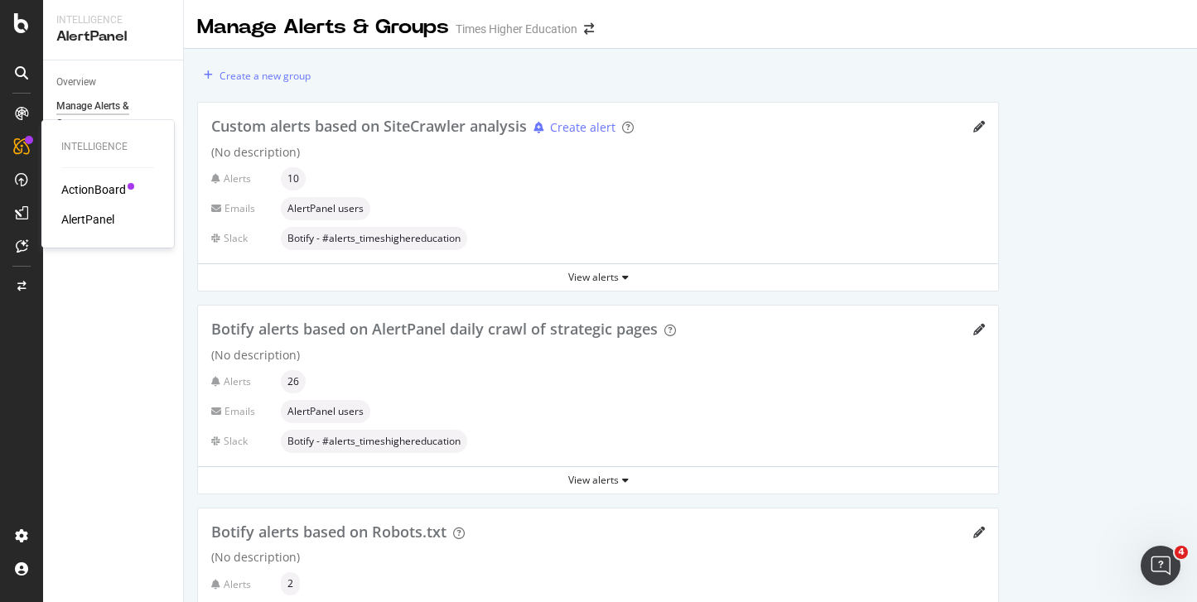
click at [94, 223] on div "AlertPanel" at bounding box center [87, 219] width 53 height 17
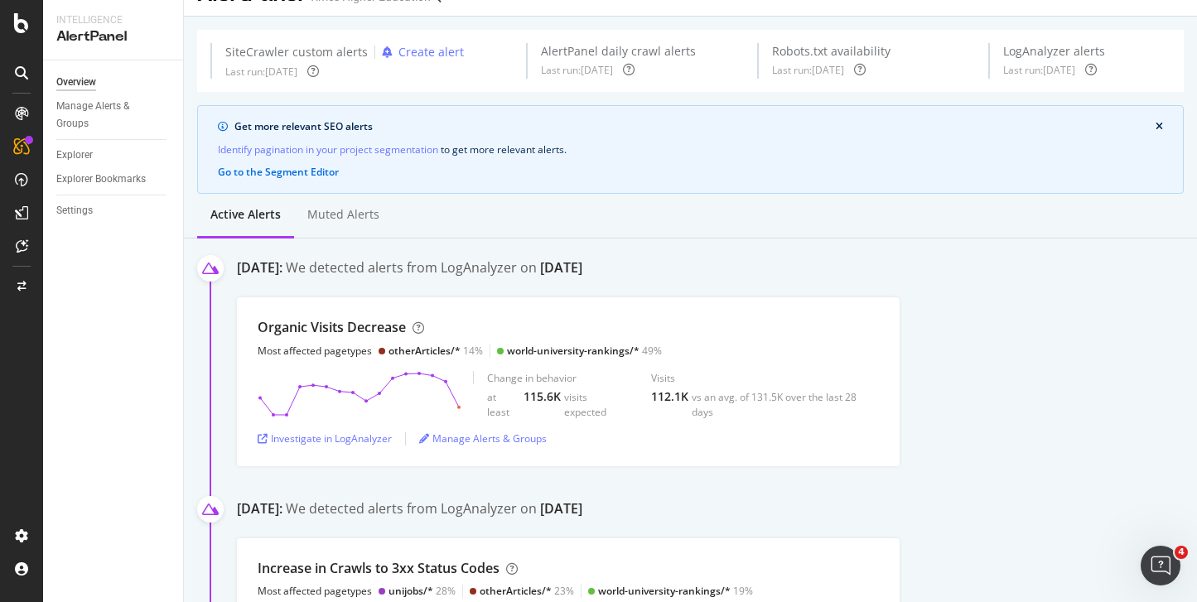
scroll to position [22, 0]
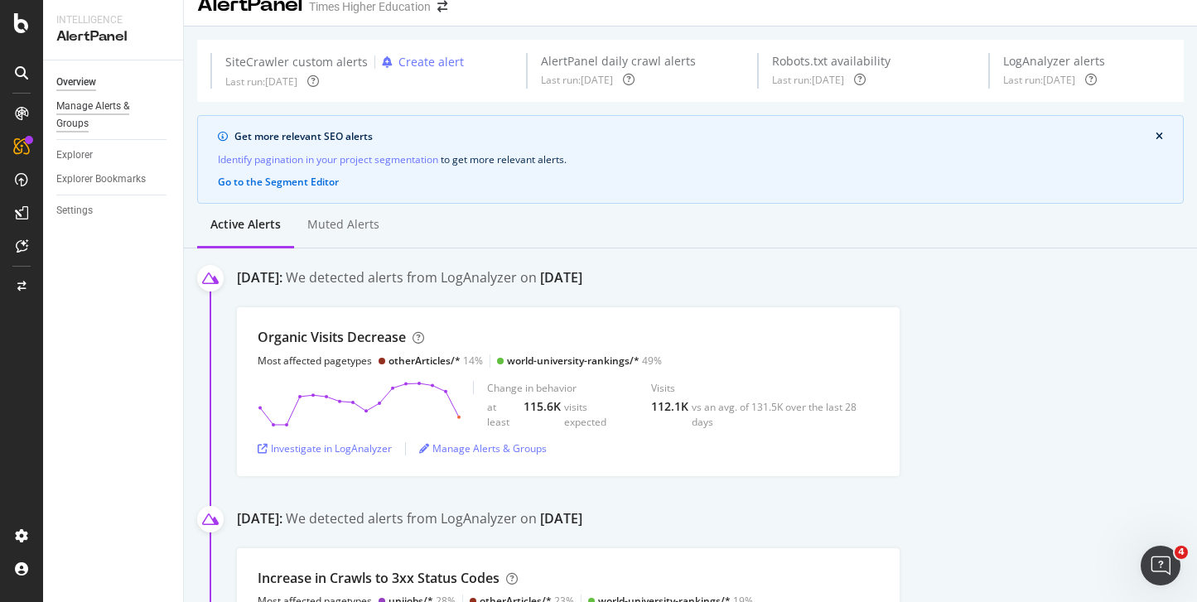
click at [102, 109] on div "Manage Alerts & Groups" at bounding box center [105, 115] width 99 height 35
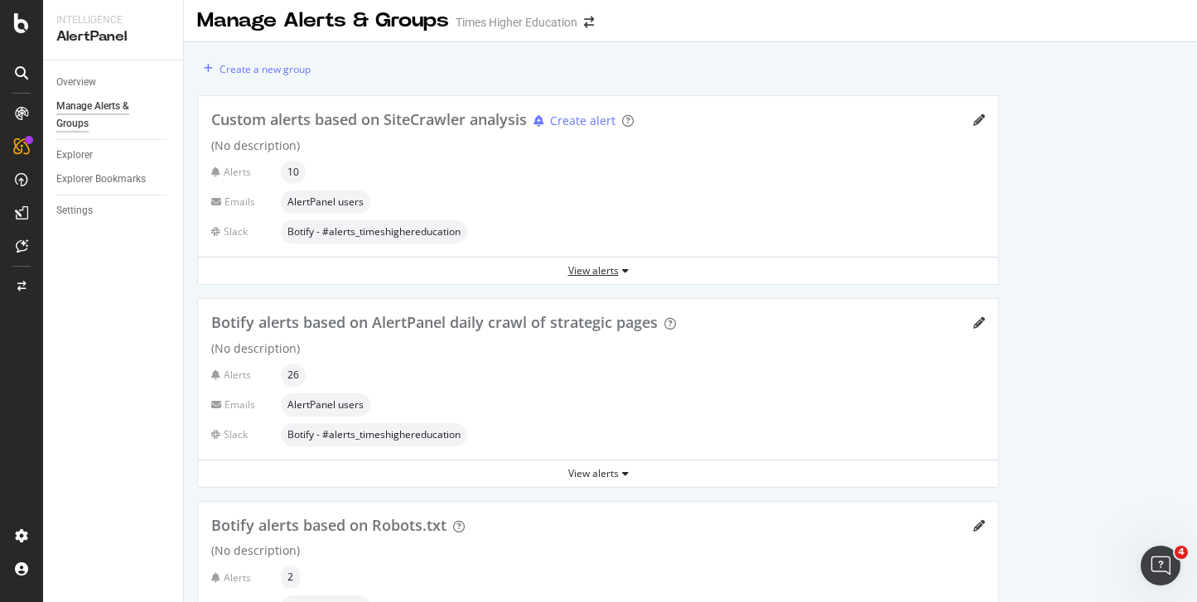
scroll to position [10, 0]
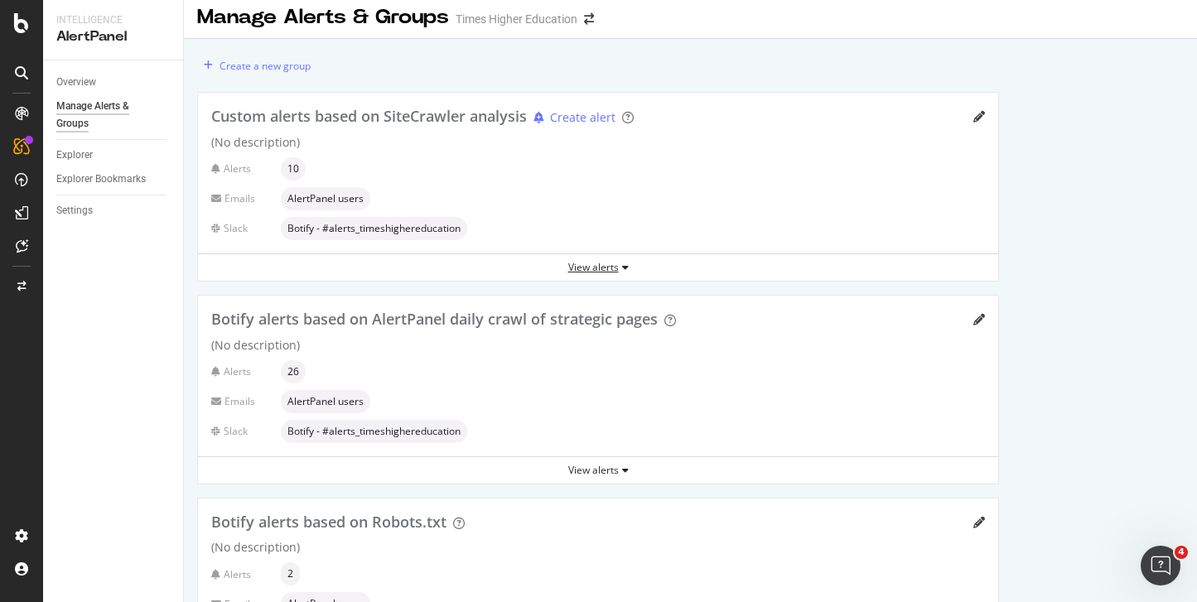
click at [582, 273] on div "View alerts" at bounding box center [598, 267] width 800 height 14
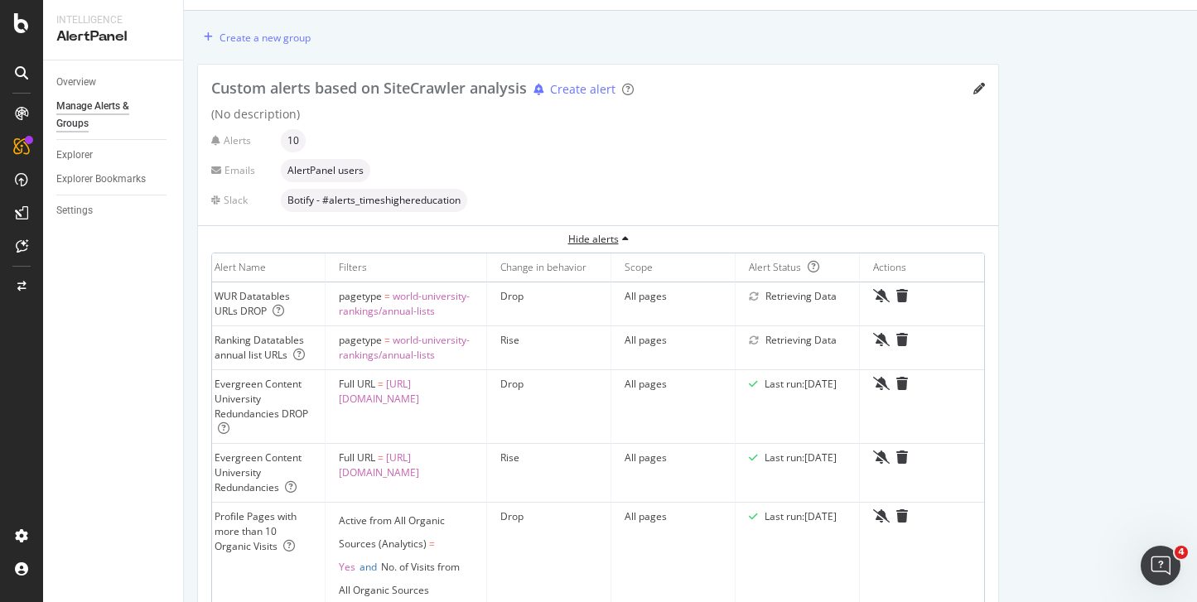
scroll to position [0, 106]
click at [902, 342] on icon "trash" at bounding box center [902, 339] width 12 height 13
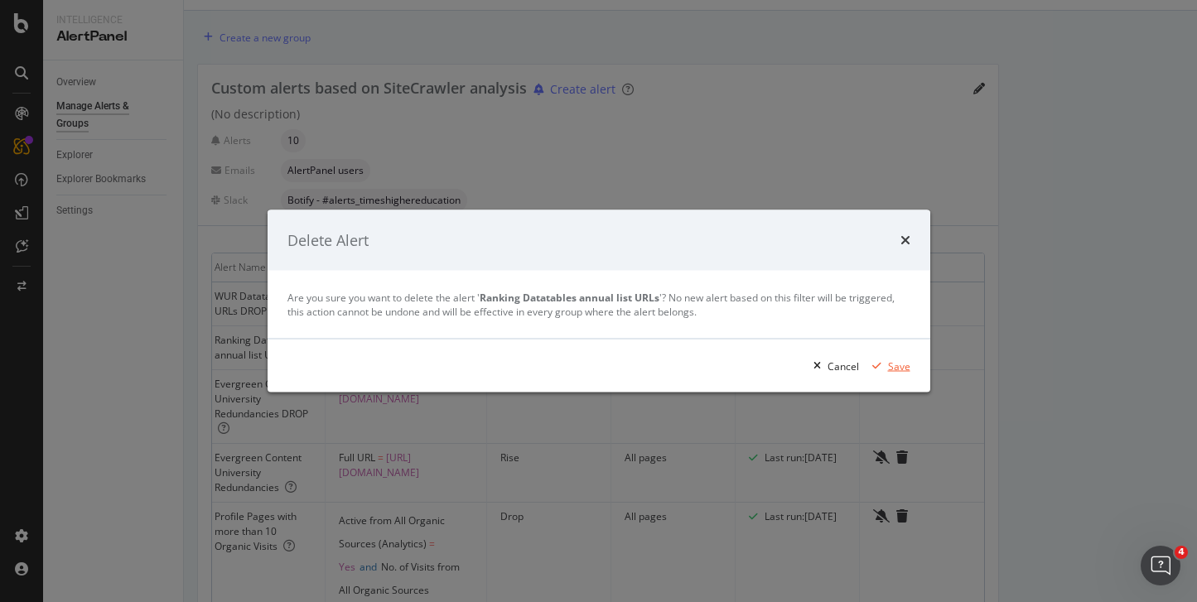
click at [889, 365] on div "Save" at bounding box center [899, 366] width 22 height 14
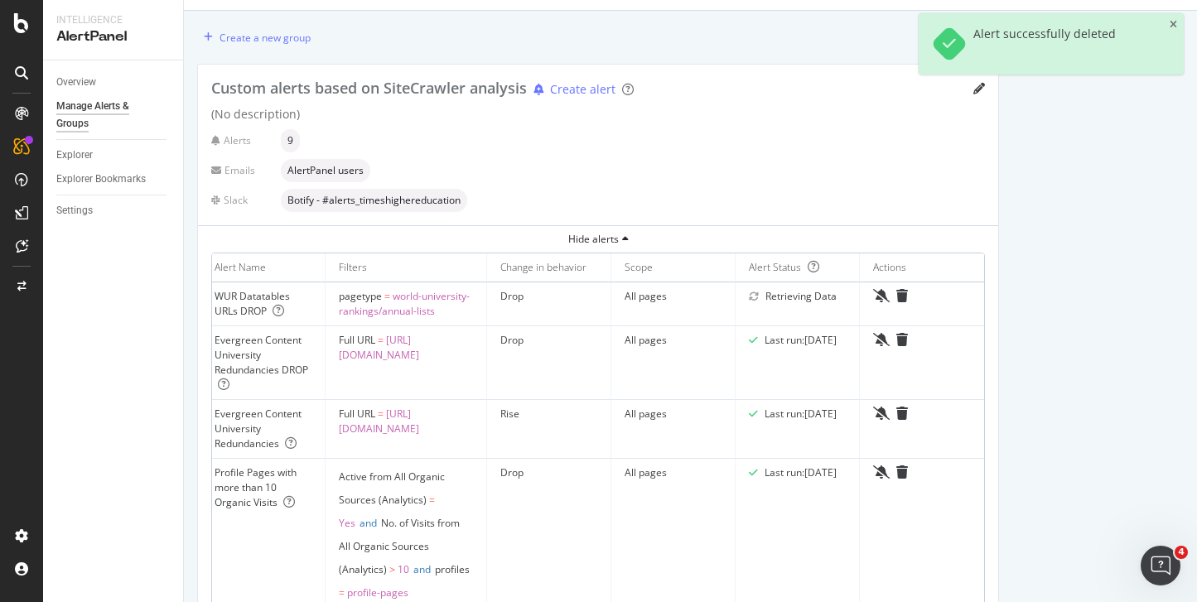
scroll to position [0, 0]
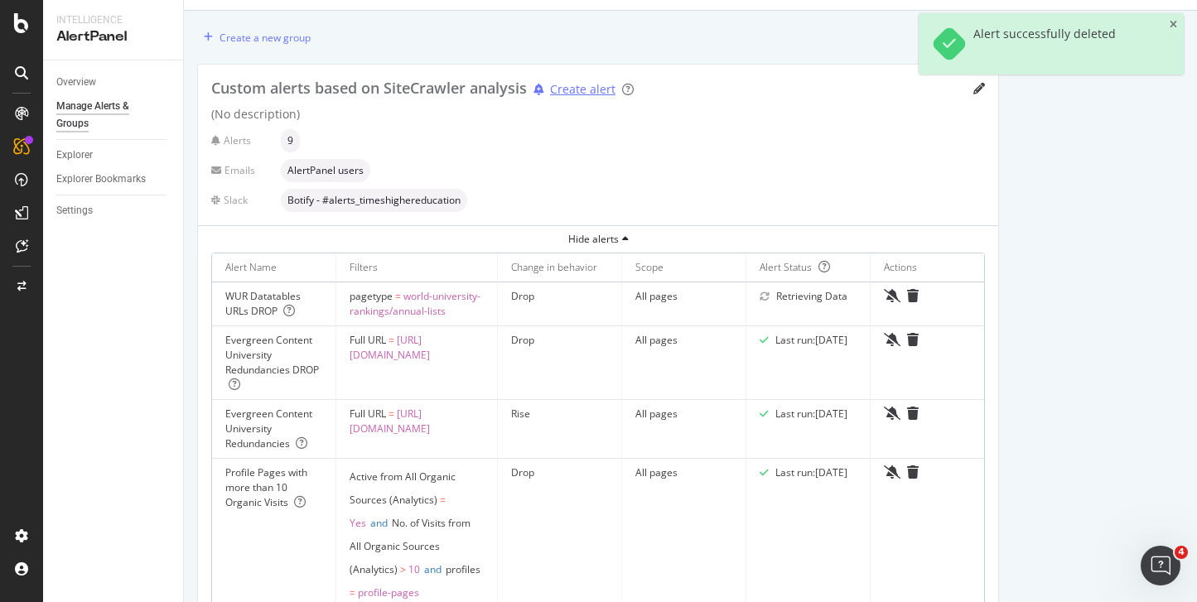
click at [594, 91] on div "Create alert" at bounding box center [582, 89] width 65 height 17
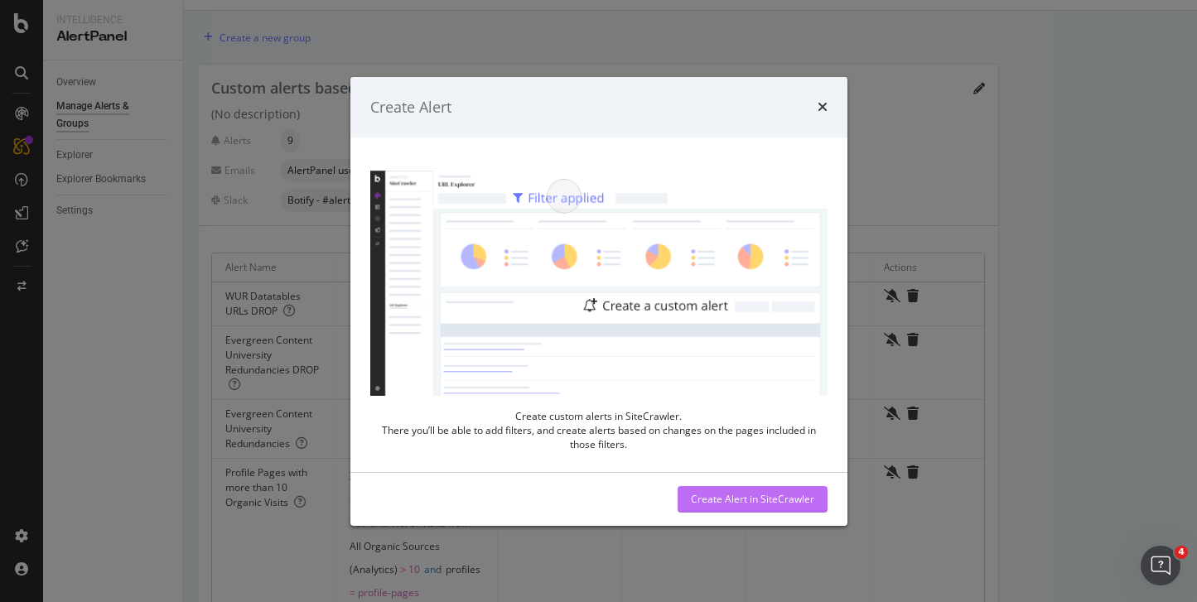
click at [727, 498] on div "Create Alert in SiteCrawler" at bounding box center [752, 499] width 123 height 14
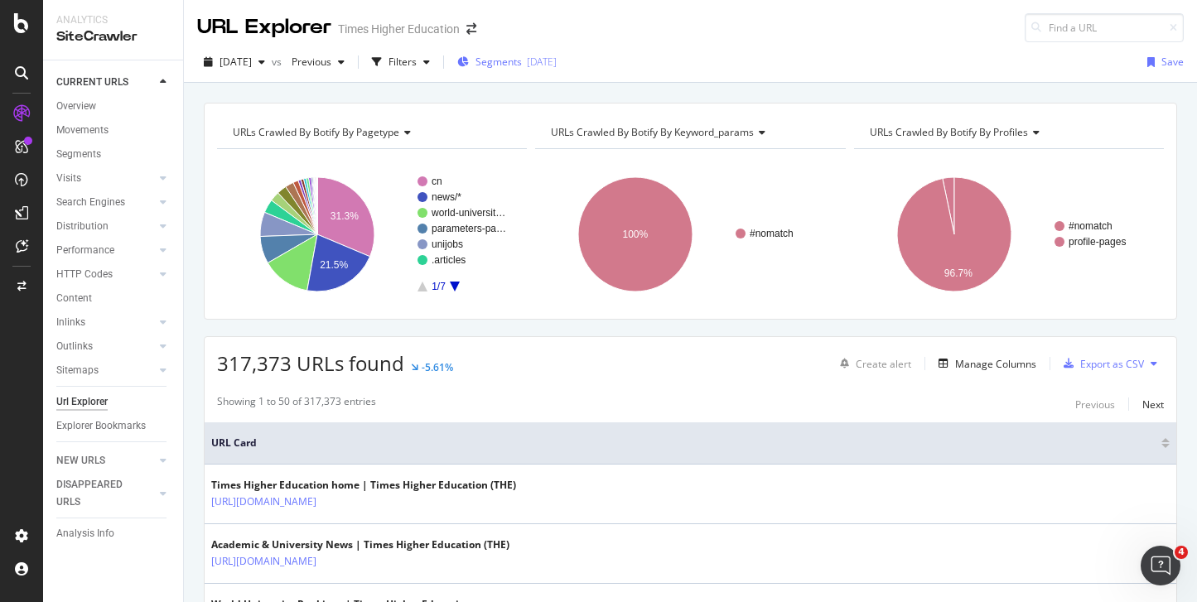
click at [512, 68] on span "Segments" at bounding box center [499, 62] width 46 height 14
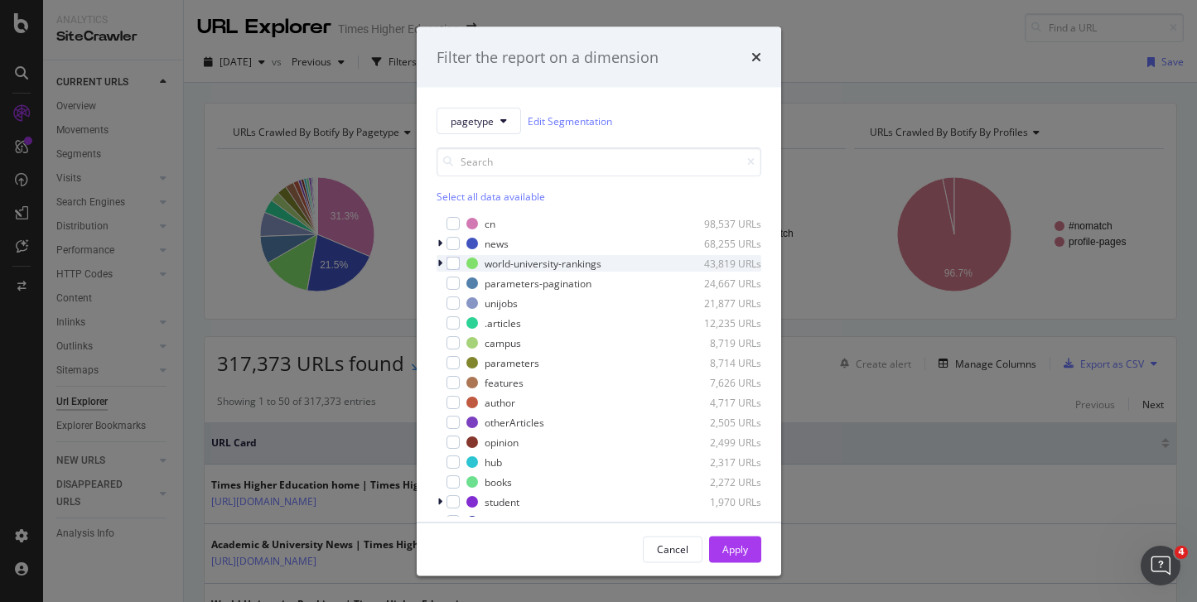
click at [445, 261] on div "modal" at bounding box center [442, 263] width 10 height 17
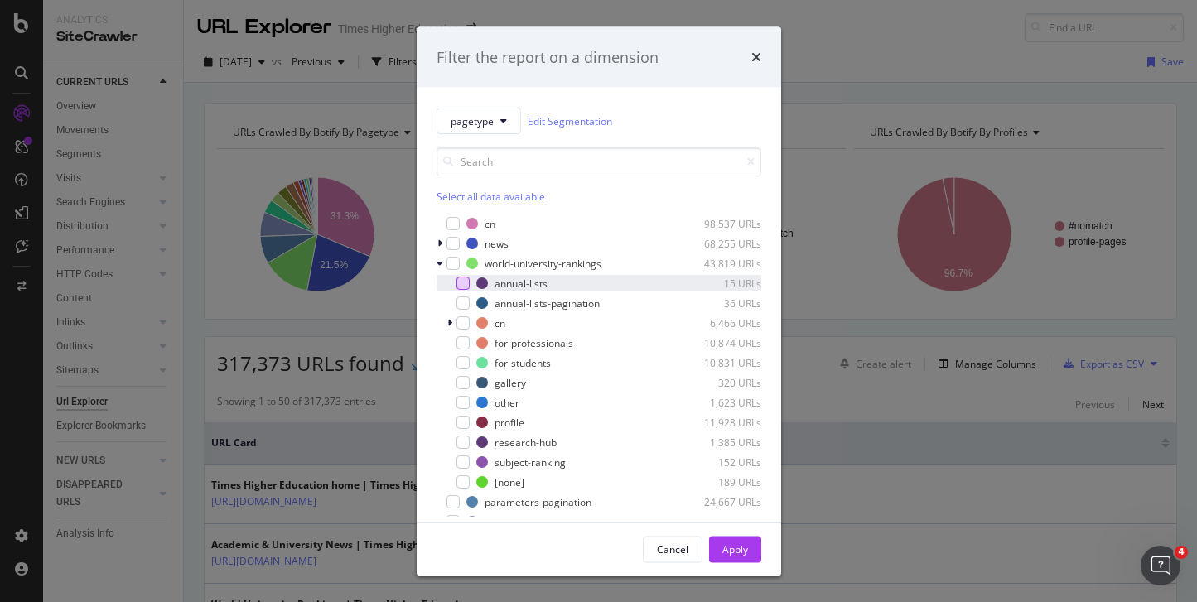
click at [466, 285] on div "modal" at bounding box center [462, 283] width 13 height 13
click at [740, 548] on div "Apply" at bounding box center [735, 549] width 26 height 14
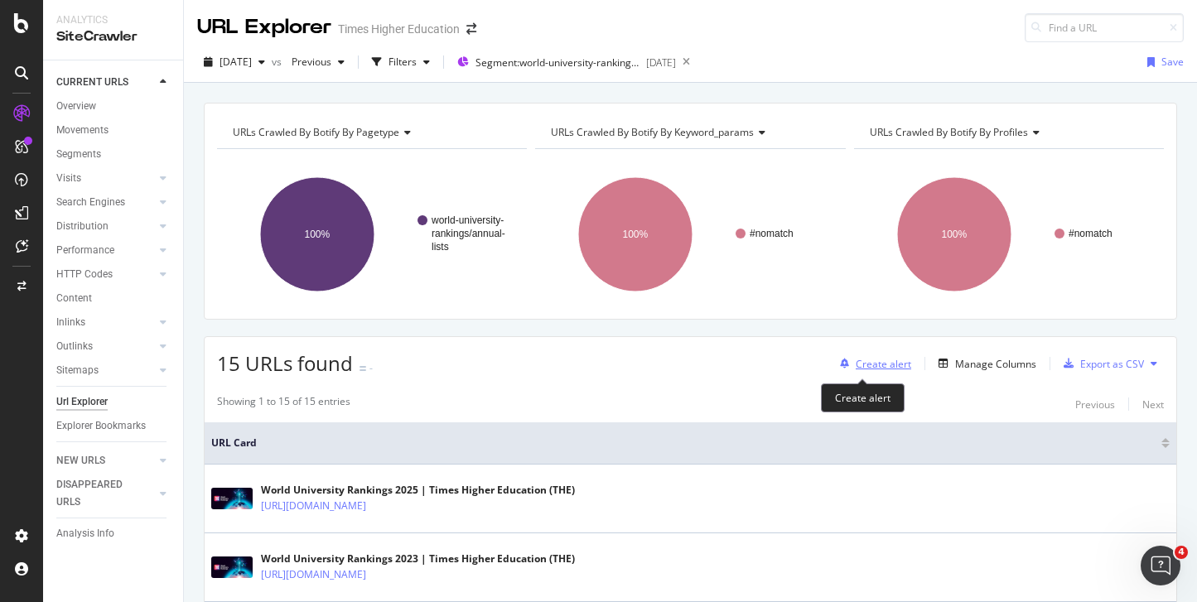
click at [860, 364] on div "Create alert" at bounding box center [884, 364] width 56 height 14
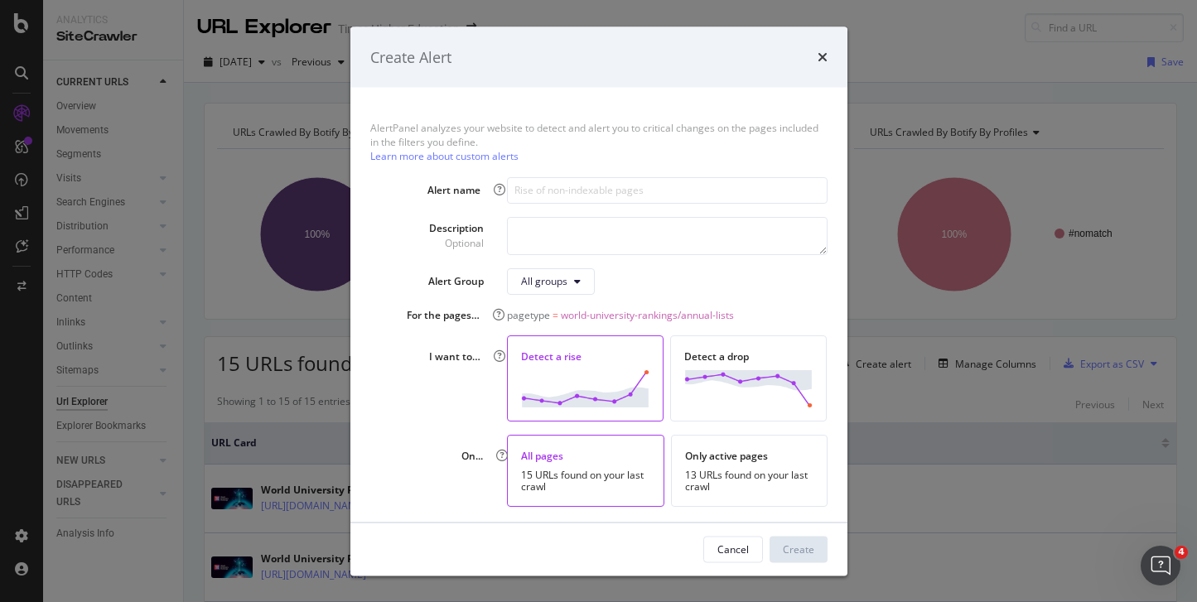
click at [596, 386] on img "modal" at bounding box center [585, 387] width 128 height 37
click at [587, 460] on div "All pages" at bounding box center [585, 456] width 129 height 14
click at [545, 192] on input "modal" at bounding box center [667, 189] width 320 height 27
type input "D"
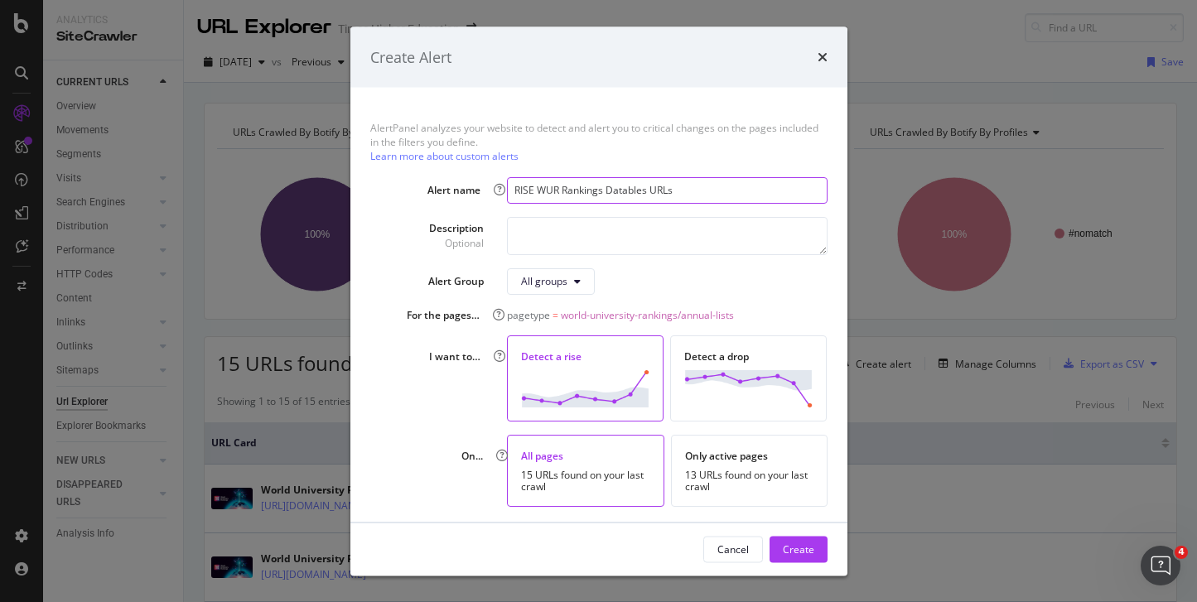
type input "RISE WUR Rankings Datables URLs"
click at [524, 234] on textarea "modal" at bounding box center [667, 235] width 320 height 38
type textarea "R"
type textarea "G"
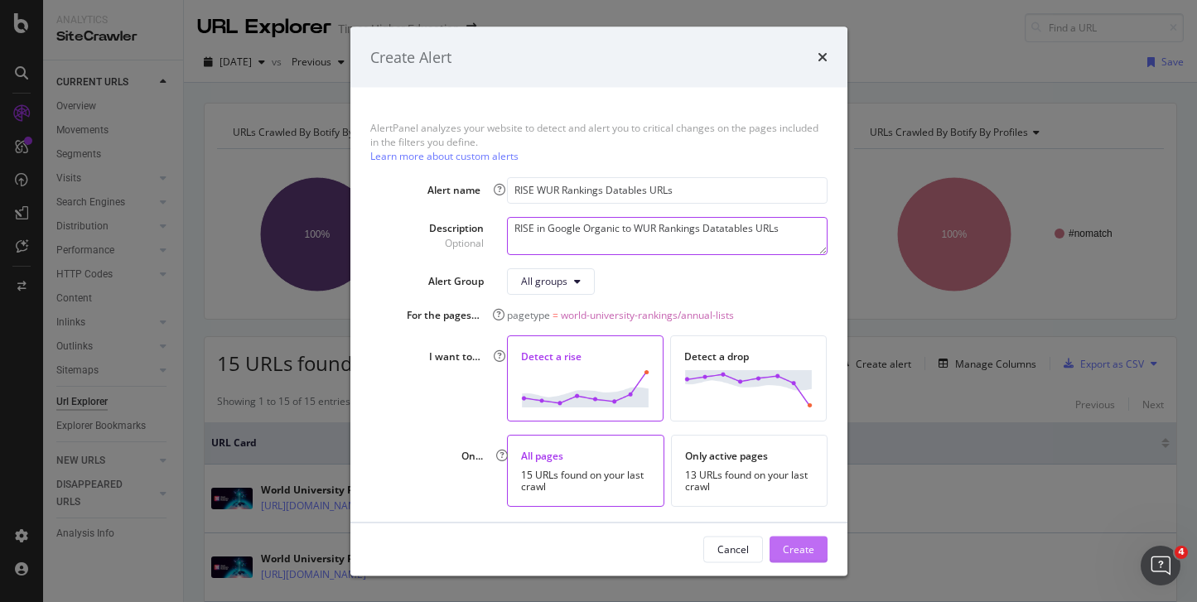
type textarea "RISE in Google Organic to WUR Rankings Datatables URLs"
click at [789, 545] on div "Create" at bounding box center [798, 549] width 31 height 14
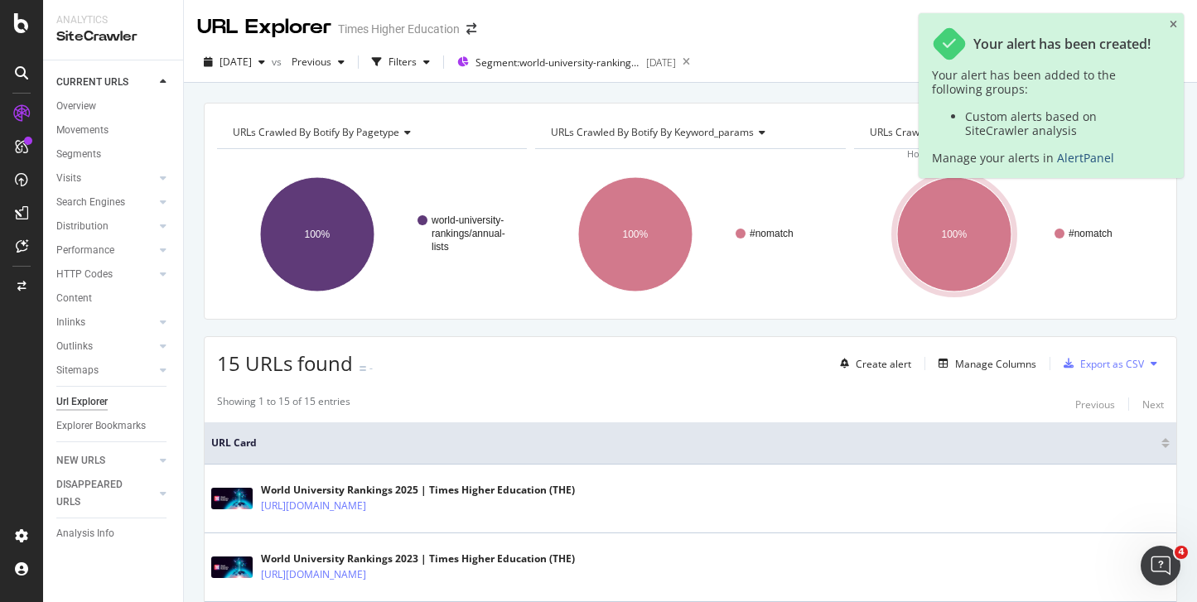
click at [1074, 158] on link "AlertPanel" at bounding box center [1085, 158] width 57 height 16
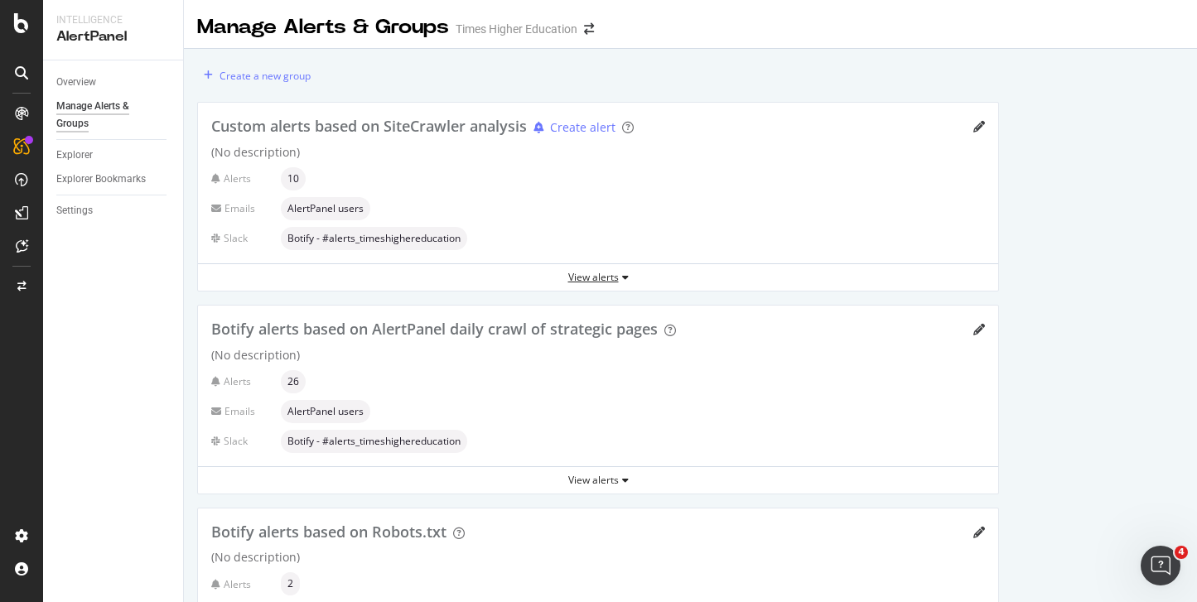
click at [616, 279] on div "View alerts" at bounding box center [598, 277] width 800 height 14
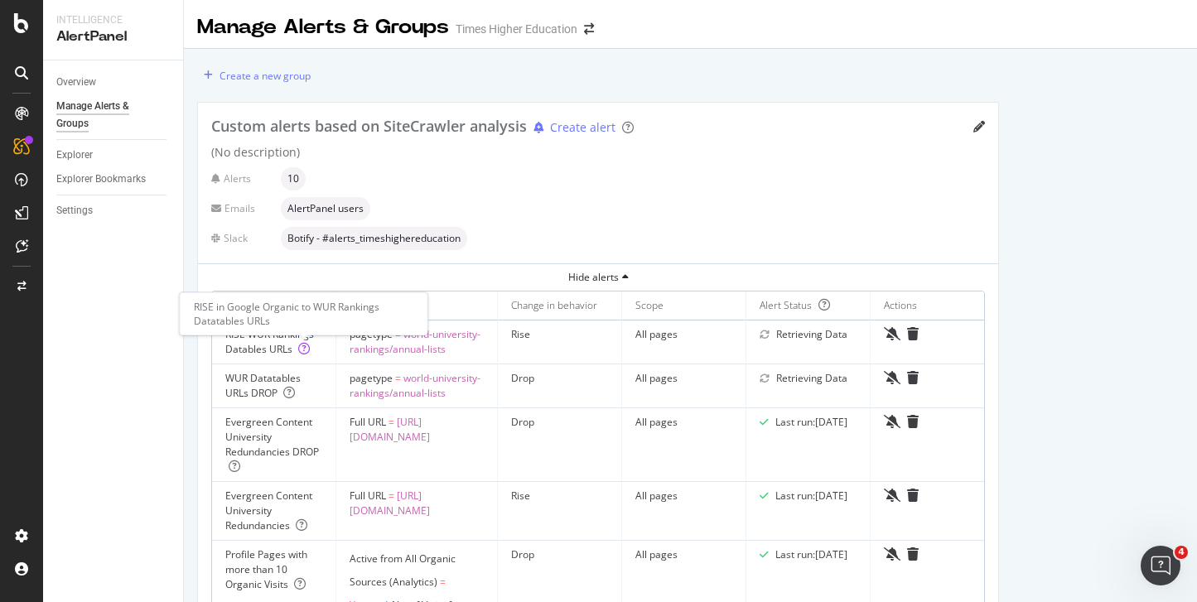
click at [303, 350] on icon at bounding box center [304, 349] width 12 height 12
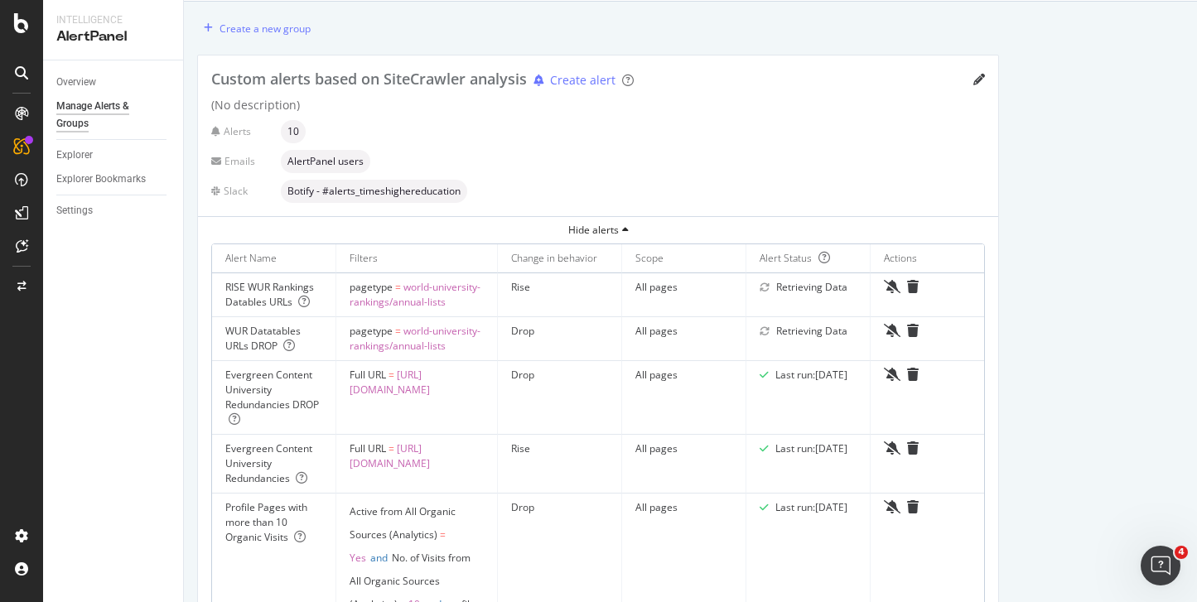
click at [1156, 562] on icon "Open Intercom Messenger" at bounding box center [1160, 566] width 27 height 27
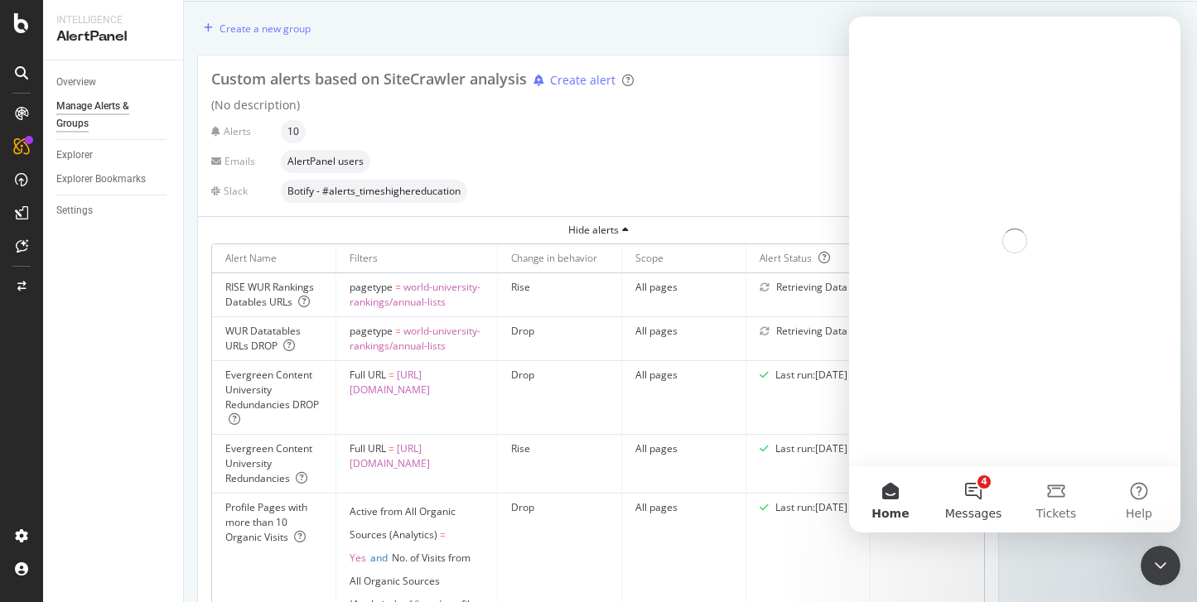
click at [963, 490] on button "4 Messages" at bounding box center [973, 499] width 83 height 66
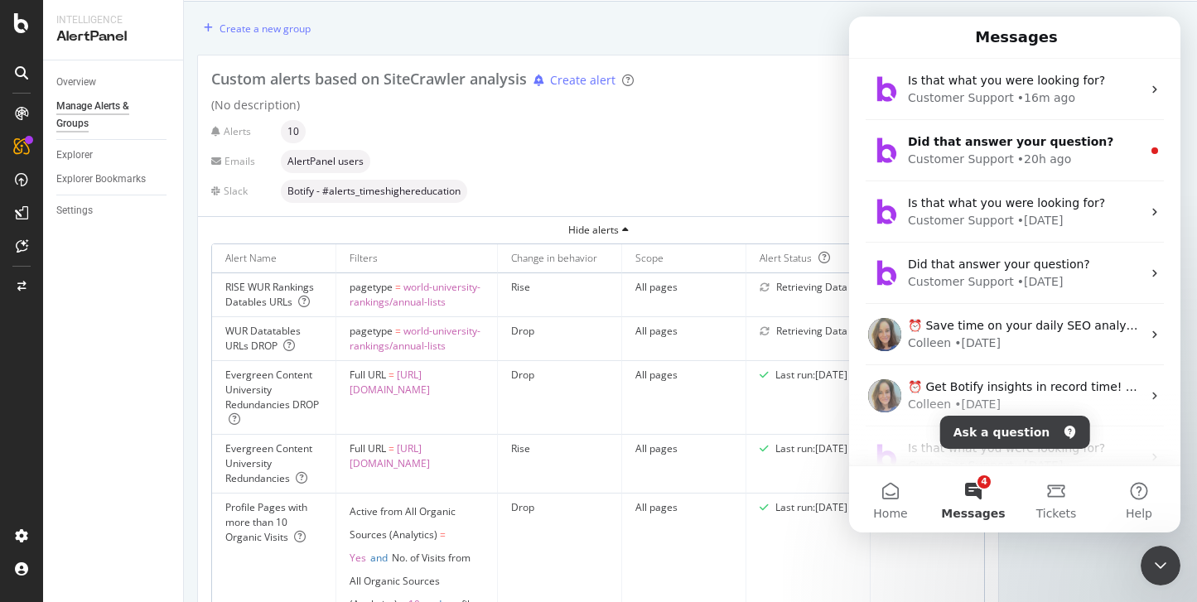
click at [952, 99] on div "Customer Support" at bounding box center [961, 97] width 106 height 17
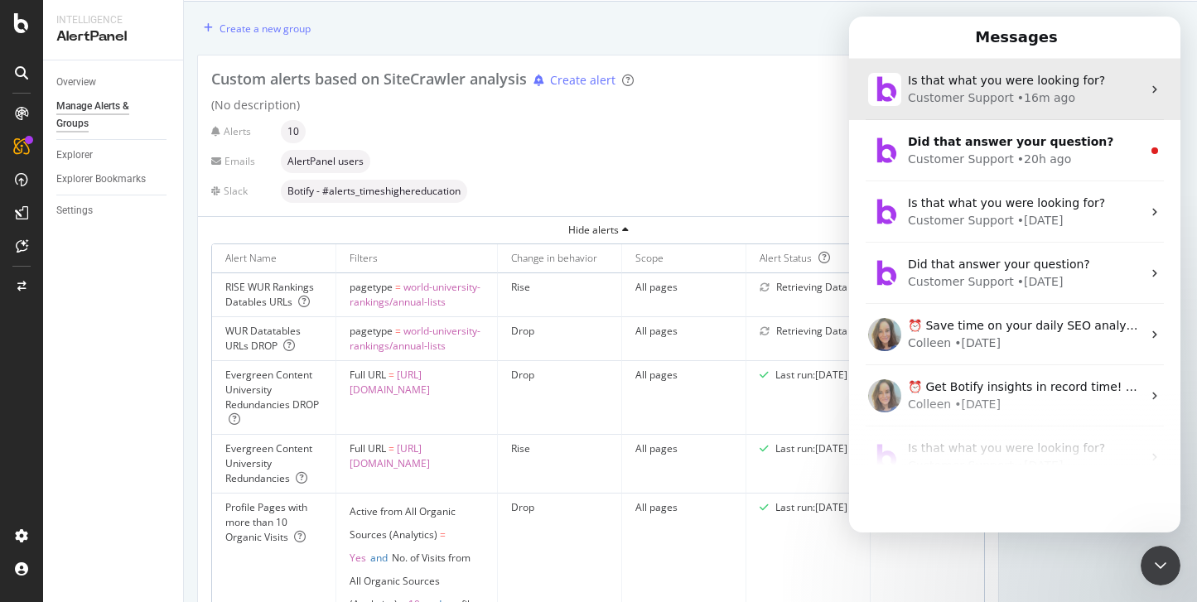
click at [1017, 89] on div "• 16m ago" at bounding box center [1046, 97] width 58 height 17
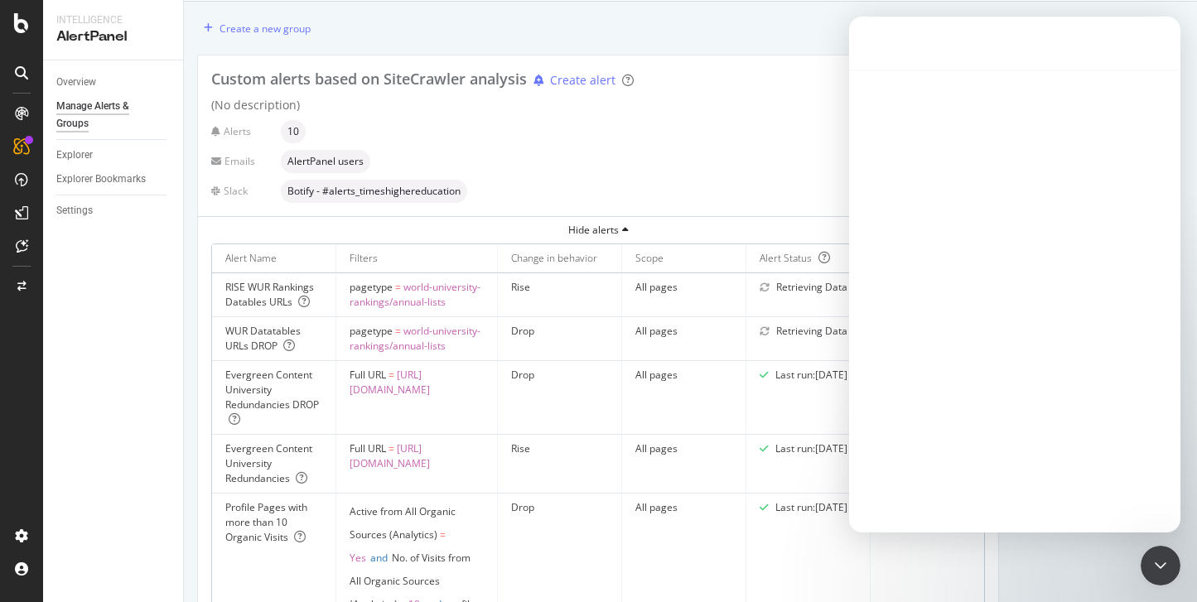
click at [1011, 89] on main "Messages Is that what you were looking for? Customer Support • 16m ago Did that…" at bounding box center [1014, 275] width 331 height 516
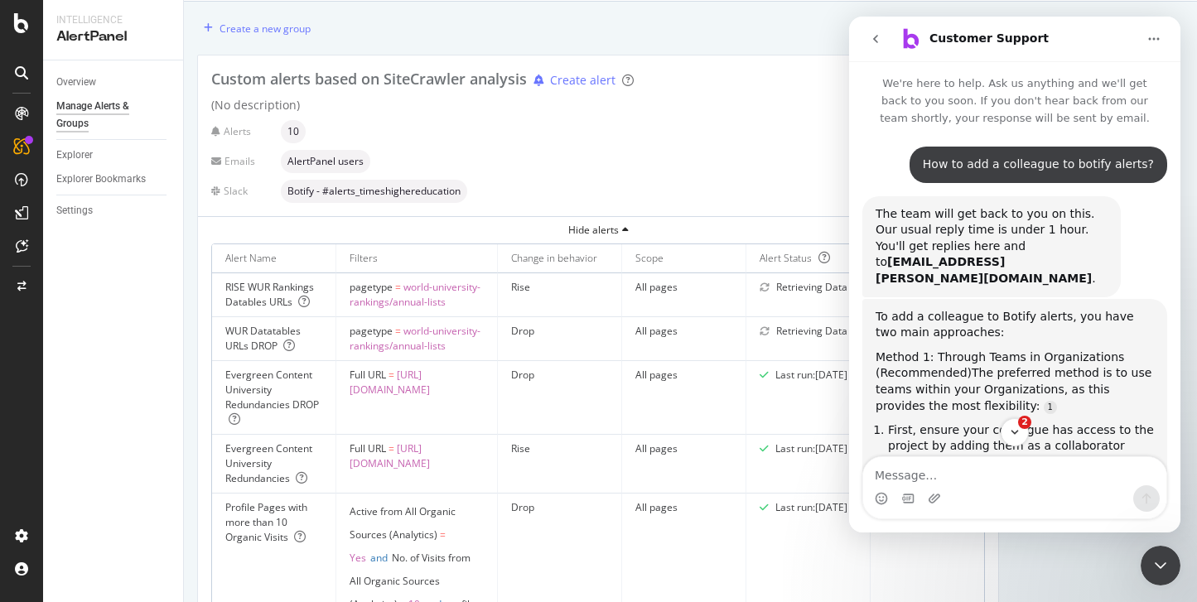
click at [887, 477] on textarea "Message…" at bounding box center [1014, 471] width 303 height 28
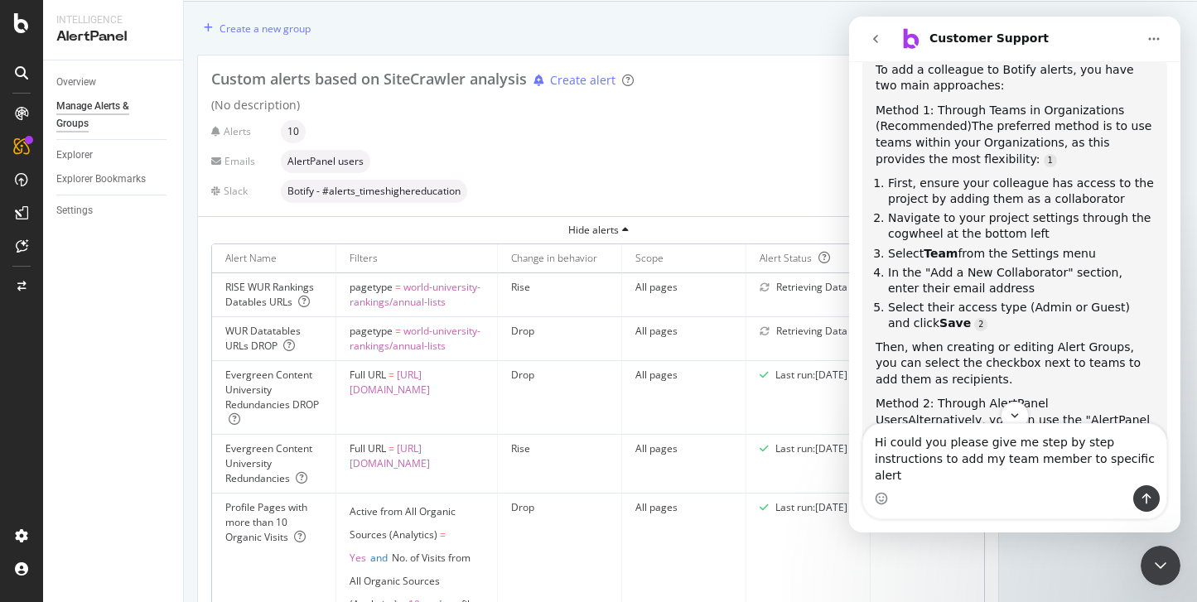
type textarea "Hi could you please give me step by step instructions to add my team member to …"
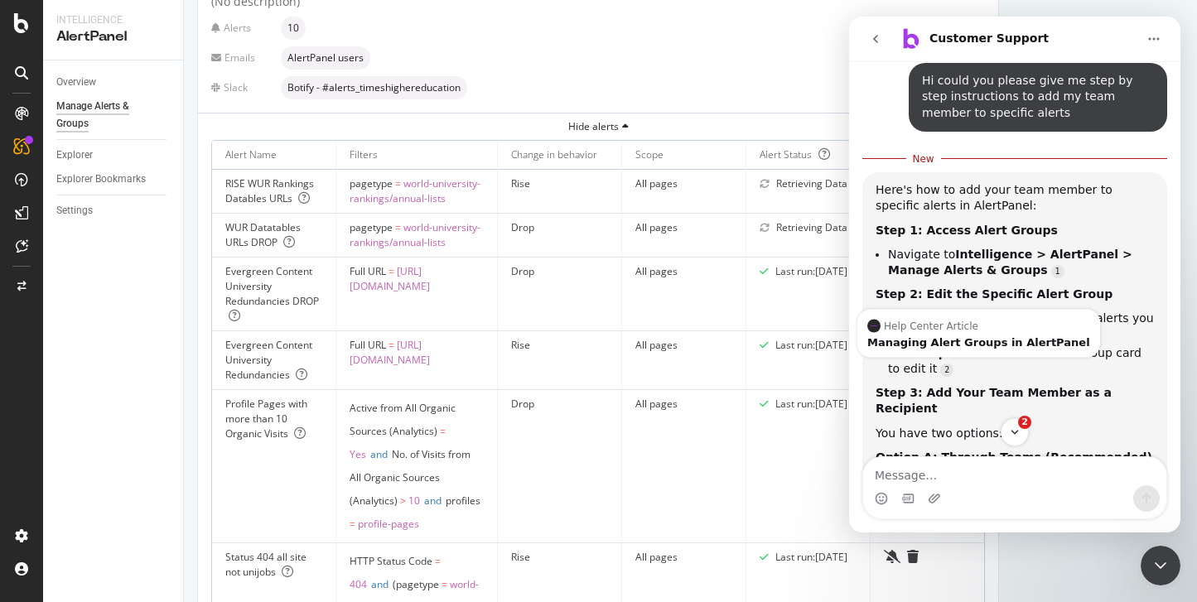
scroll to position [2814, 0]
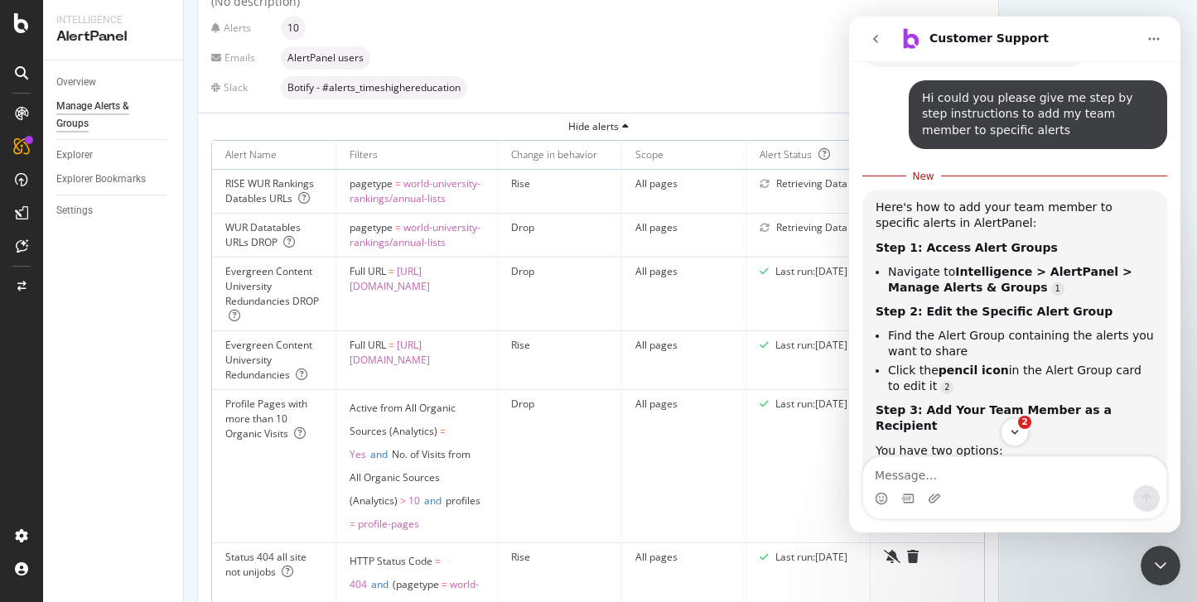
click at [957, 289] on div "Here's how to add your team member to specific alerts in AlertPanel: Step 1: Ac…" at bounding box center [1015, 486] width 278 height 572
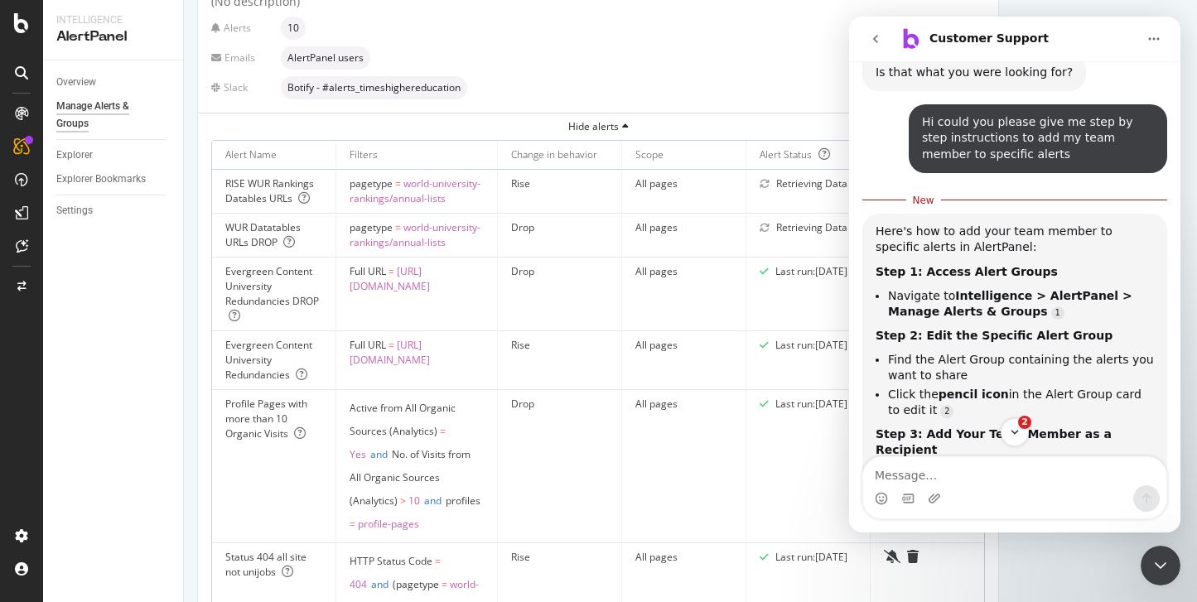
scroll to position [2794, 0]
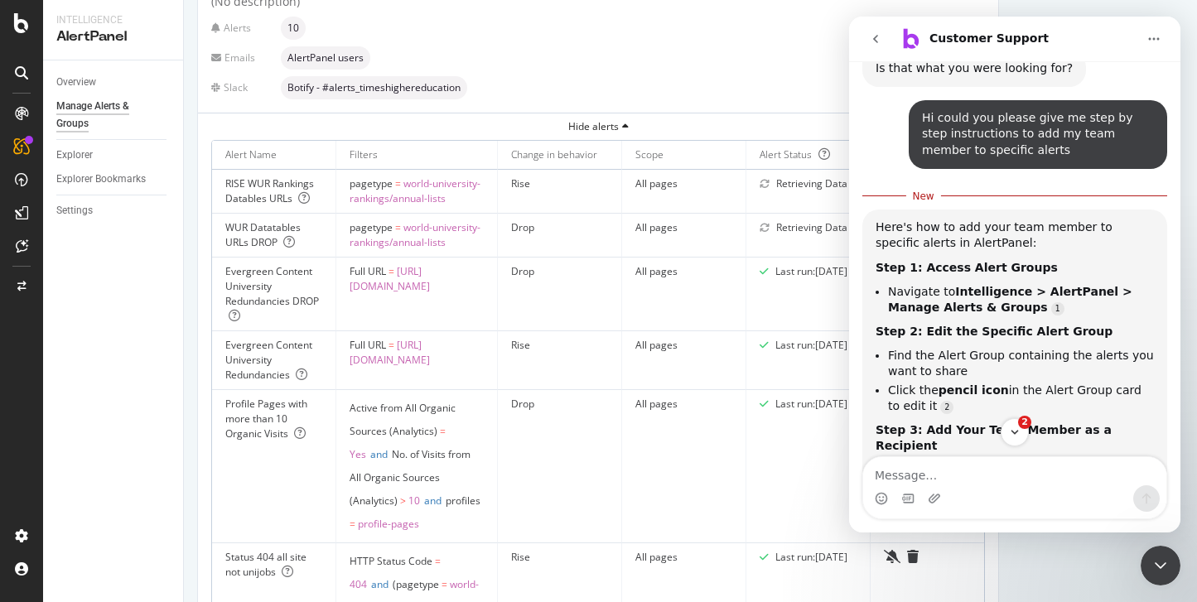
drag, startPoint x: 1111, startPoint y: 376, endPoint x: 871, endPoint y: 371, distance: 239.5
click at [871, 370] on div "Here's how to add your team member to specific alerts in AlertPanel: Step 1: Ac…" at bounding box center [1014, 506] width 305 height 592
click at [912, 471] on textarea "Message…" at bounding box center [1014, 471] width 303 height 28
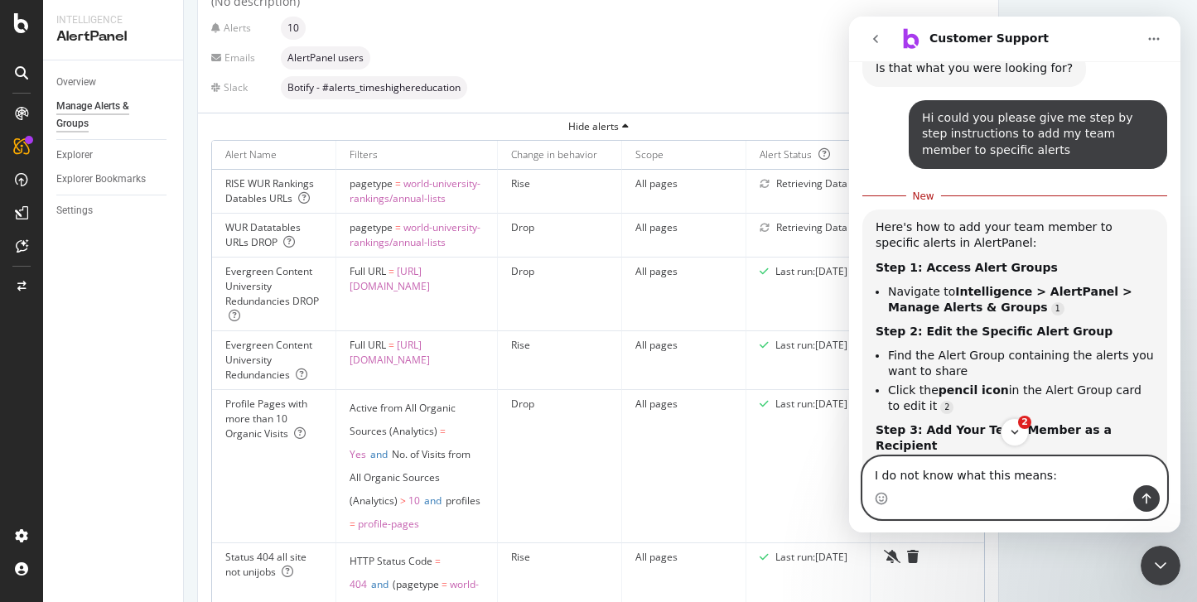
paste textarea "Hi [PERSON_NAME], Just ahead of the meeting - could you please send over the ag…"
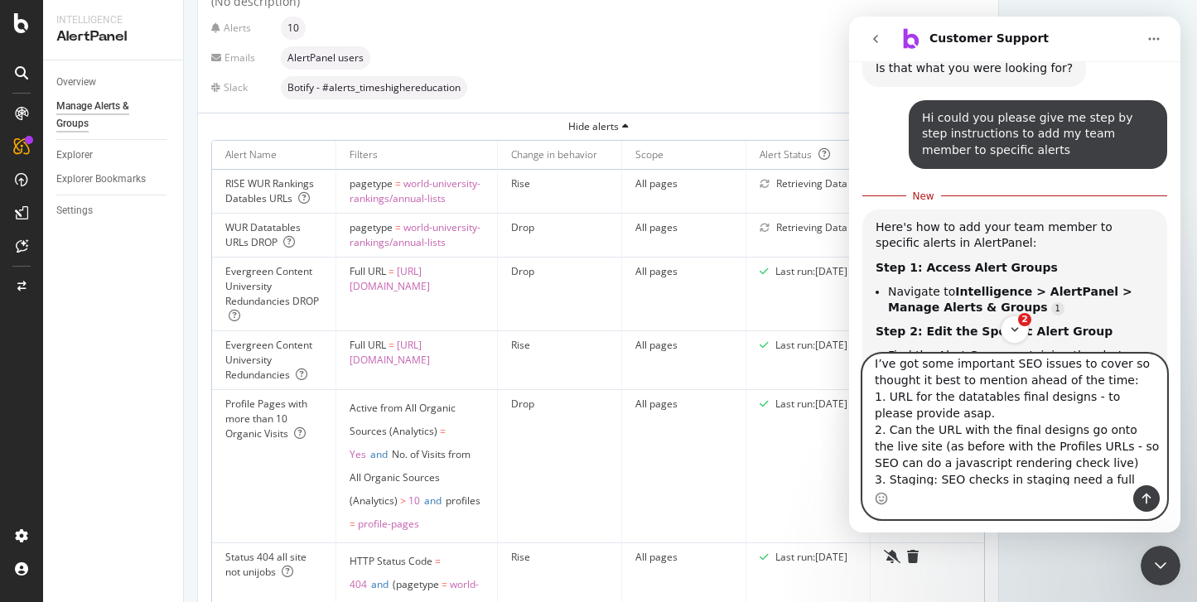
scroll to position [0, 0]
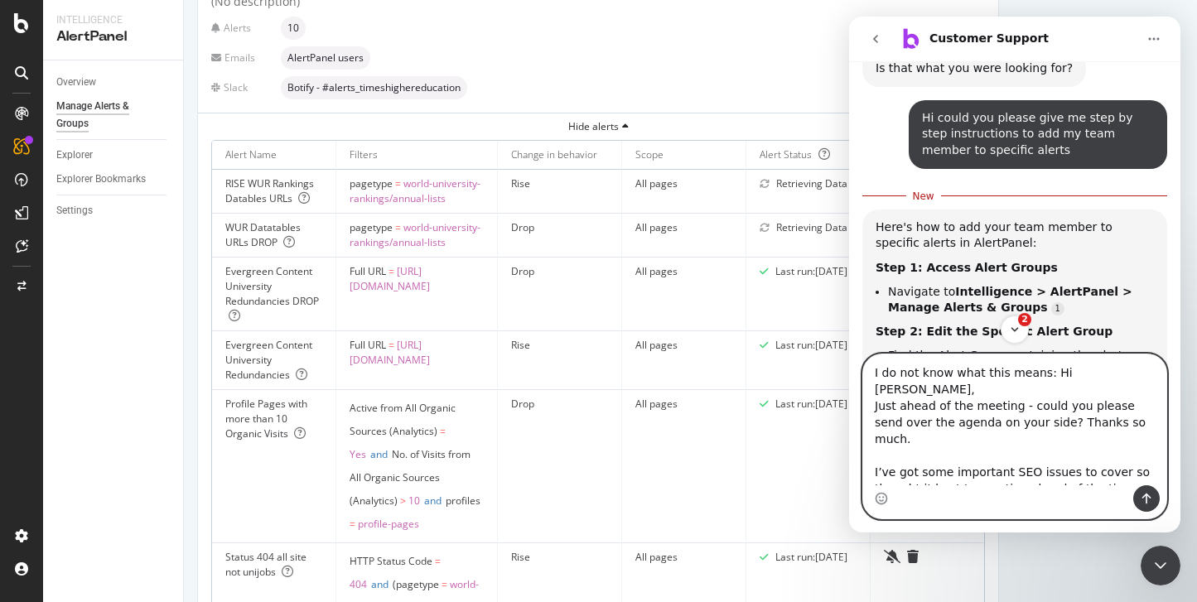
drag, startPoint x: 945, startPoint y: 480, endPoint x: 1047, endPoint y: 377, distance: 144.7
click at [1047, 377] on textarea "I do not know what this means: Hi [PERSON_NAME], Just ahead of the meeting - co…" at bounding box center [1014, 420] width 303 height 131
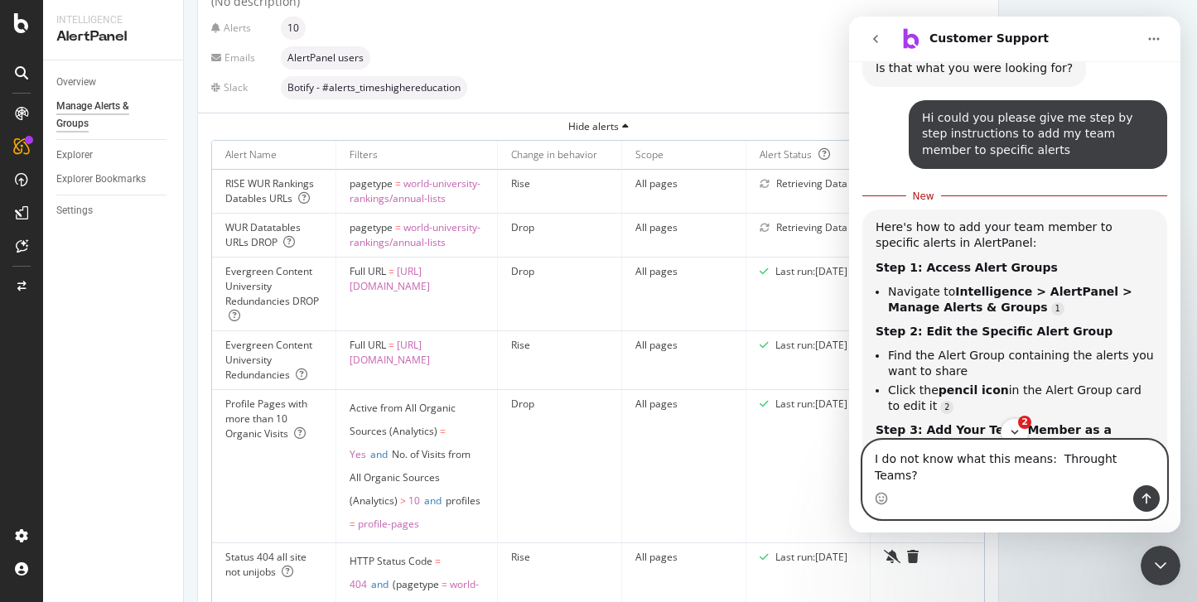
click at [1099, 478] on textarea "I do not know what this means: Throught Teams?" at bounding box center [1014, 463] width 303 height 45
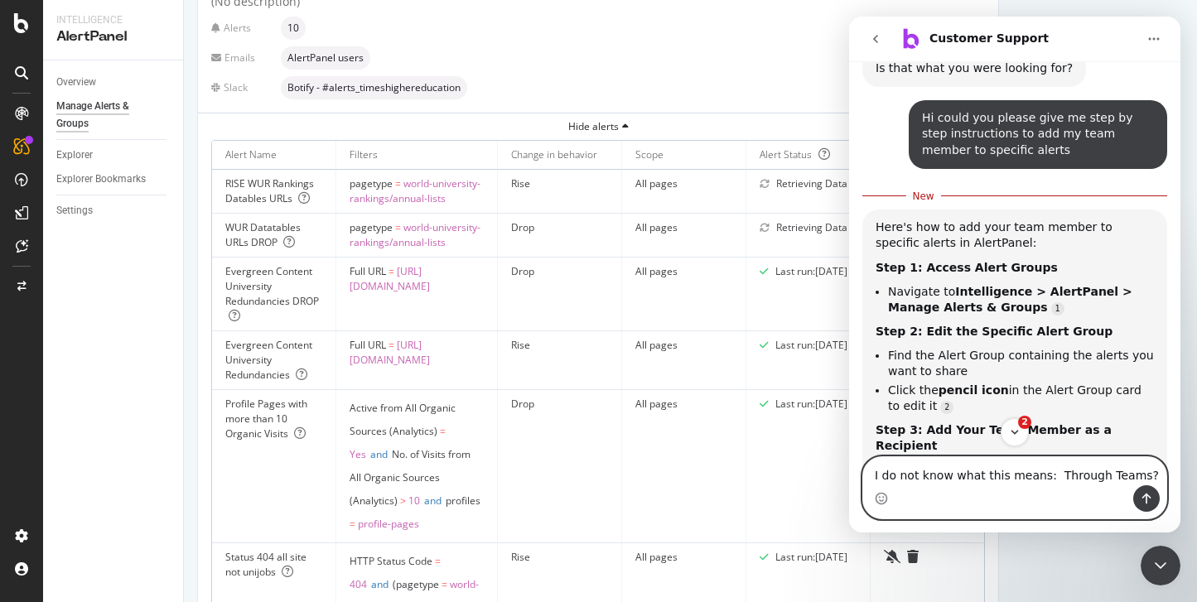
click at [1145, 480] on textarea "I do not know what this means: Through Teams?" at bounding box center [1014, 471] width 303 height 28
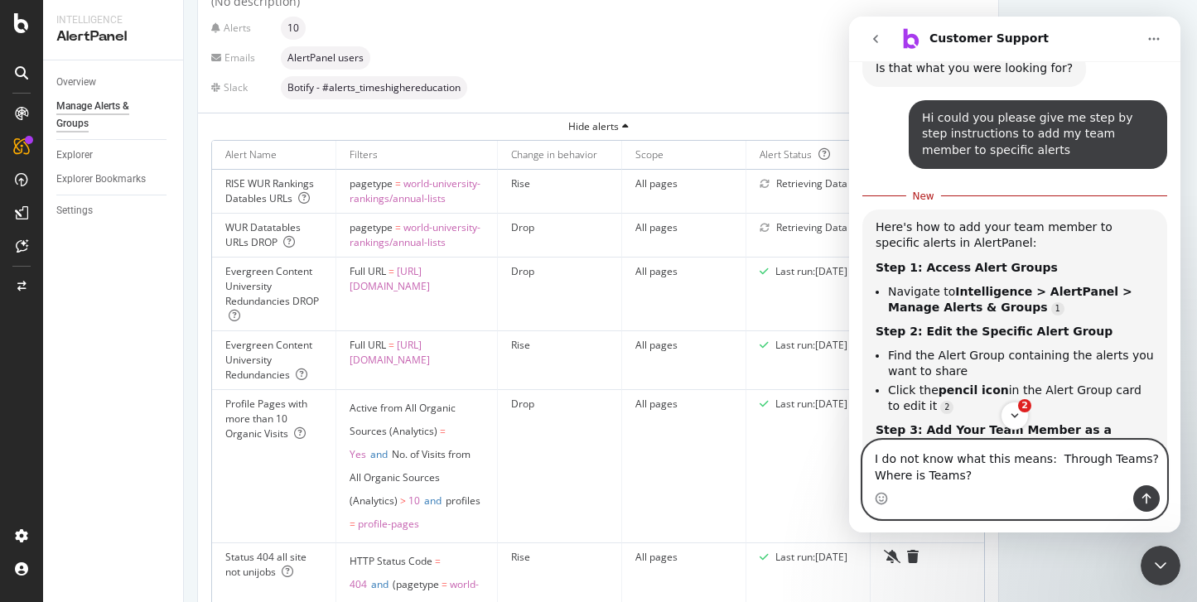
type textarea "I do not know what this means: Through Teams? Where is Teams?"
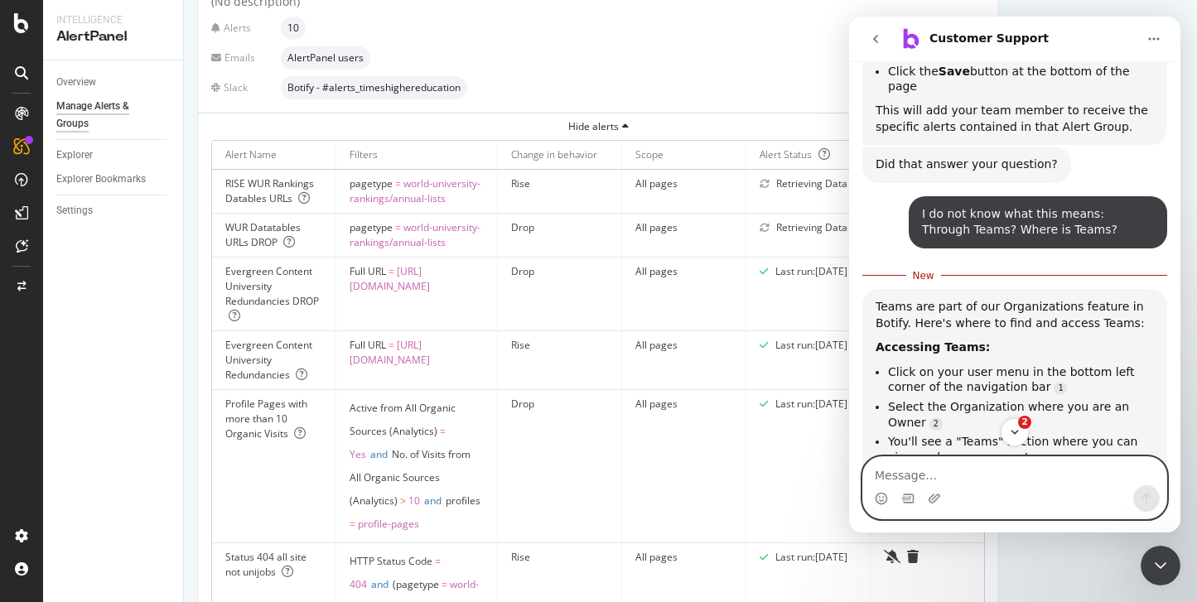
scroll to position [3433, 0]
